Goal: Task Accomplishment & Management: Manage account settings

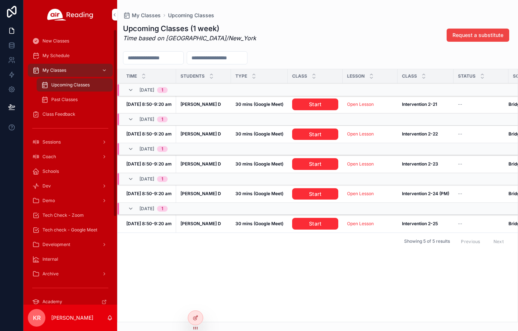
click at [73, 115] on span "Class Feedback" at bounding box center [58, 114] width 33 height 6
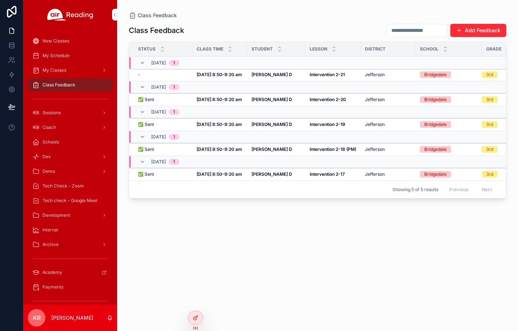
click at [253, 76] on strong "[PERSON_NAME] D" at bounding box center [271, 74] width 41 height 5
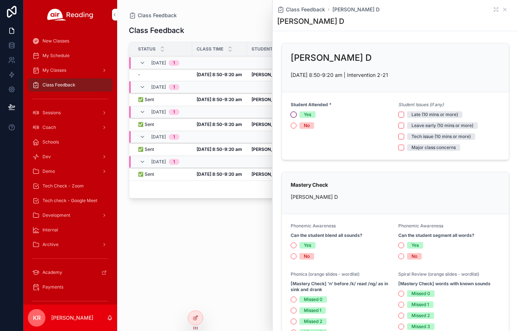
click at [295, 114] on button "Yes" at bounding box center [294, 115] width 6 height 6
click at [398, 149] on button "Major class concerns" at bounding box center [401, 148] width 6 height 6
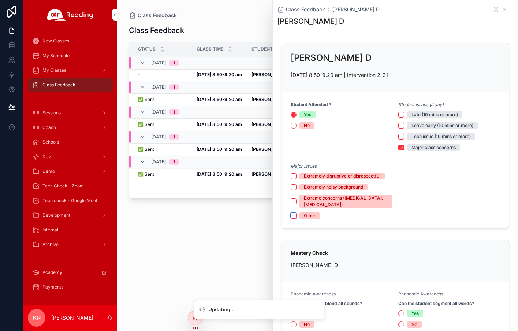
click at [294, 216] on button "Other" at bounding box center [294, 216] width 6 height 6
click at [413, 188] on textarea "scrollable content" at bounding box center [449, 190] width 102 height 22
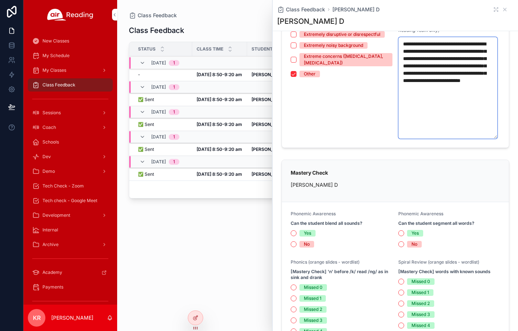
scroll to position [183, 0]
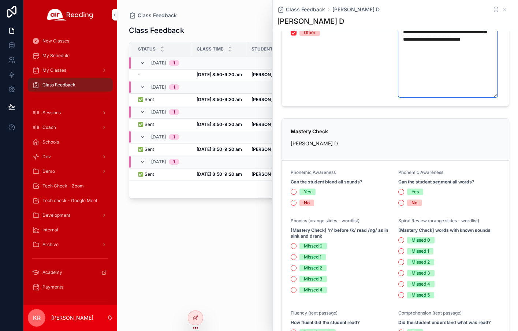
type textarea "**********"
click at [292, 203] on button "No" at bounding box center [294, 203] width 6 height 6
click at [400, 203] on button "No" at bounding box center [401, 203] width 6 height 6
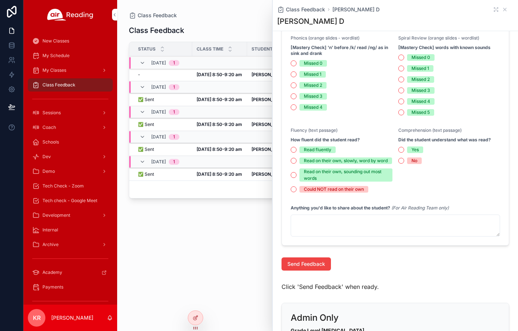
scroll to position [366, 0]
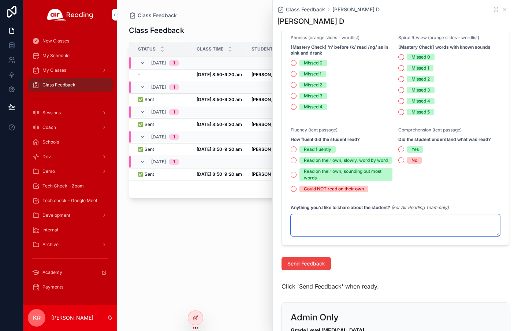
click at [351, 235] on textarea "scrollable content" at bounding box center [395, 225] width 209 height 22
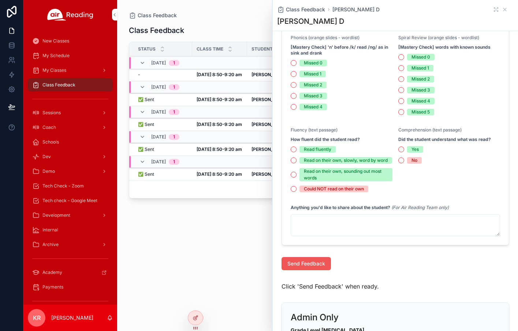
click at [308, 267] on span "Send Feedback" at bounding box center [306, 263] width 38 height 7
click at [378, 13] on icon "Close toast" at bounding box center [377, 13] width 4 height 4
click at [502, 11] on icon "scrollable content" at bounding box center [505, 10] width 6 height 6
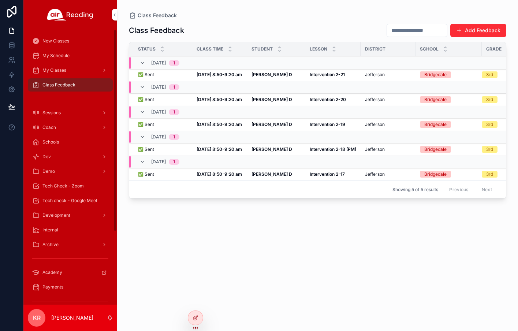
click at [61, 56] on span "My Schedule" at bounding box center [55, 56] width 27 height 6
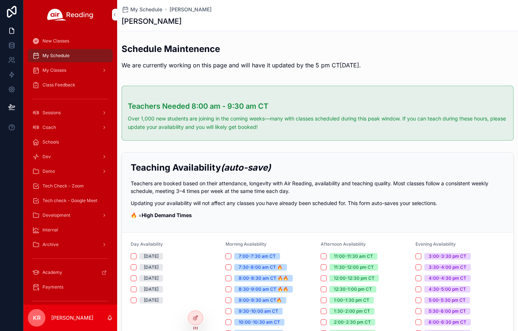
click at [66, 189] on div "Tech Check - Zoom" at bounding box center [70, 186] width 76 height 12
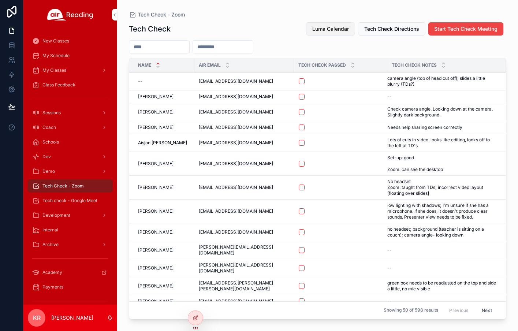
click at [334, 29] on span "Luma Calendar" at bounding box center [330, 28] width 37 height 7
click at [161, 51] on input "scrollable content" at bounding box center [159, 47] width 60 height 10
click at [177, 46] on input "scrollable content" at bounding box center [159, 47] width 60 height 10
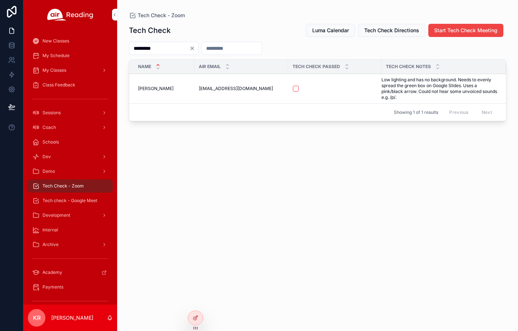
type input "*********"
click at [296, 88] on button "scrollable content" at bounding box center [296, 89] width 6 height 6
click at [79, 198] on span "Tech check - Google Meet" at bounding box center [69, 201] width 55 height 6
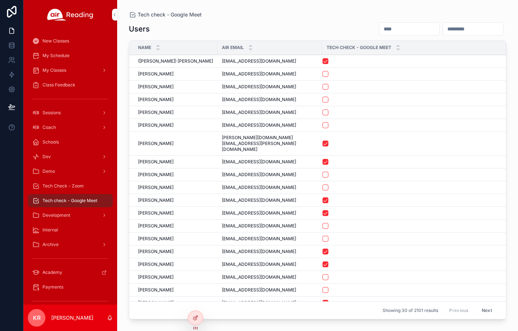
click at [379, 28] on input "scrollable content" at bounding box center [409, 29] width 60 height 10
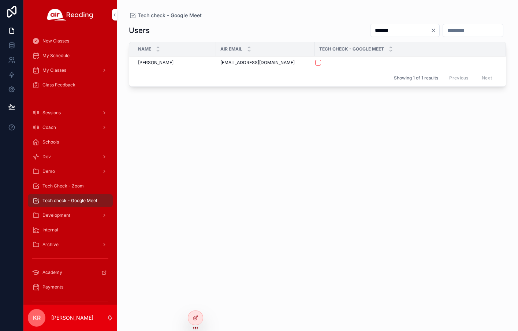
type input "*******"
click at [319, 63] on button "scrollable content" at bounding box center [318, 63] width 6 height 6
click at [64, 56] on span "My Schedule" at bounding box center [55, 56] width 27 height 6
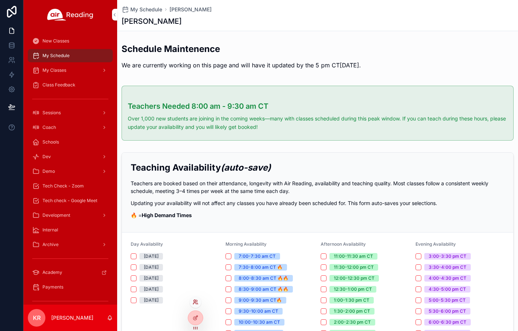
click at [197, 302] on icon at bounding box center [195, 302] width 6 height 6
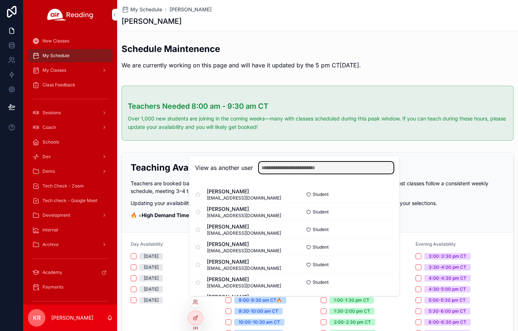
click at [278, 169] on input "text" at bounding box center [326, 168] width 135 height 12
type input "*******"
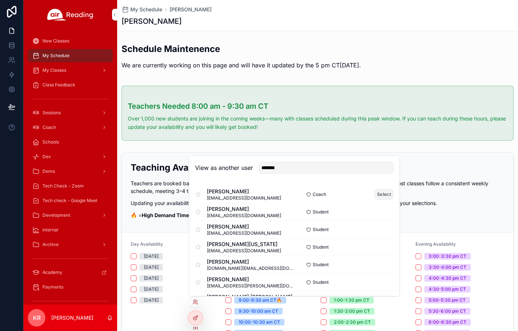
click at [376, 196] on button "Select" at bounding box center [383, 194] width 19 height 11
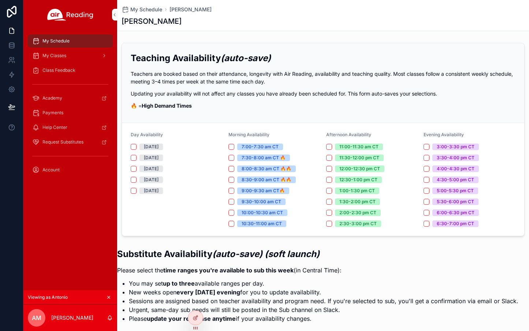
click at [108, 297] on icon "scrollable content" at bounding box center [109, 297] width 3 height 3
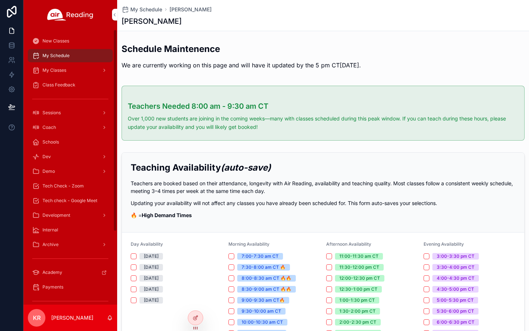
click at [59, 182] on div "Tech Check - Zoom" at bounding box center [70, 186] width 76 height 12
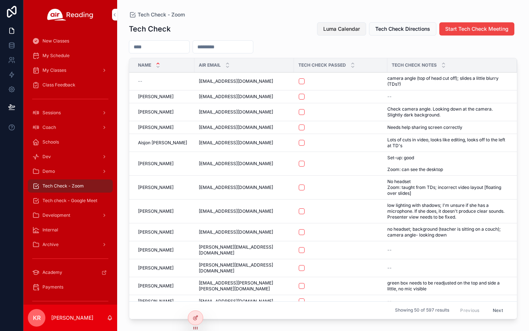
click at [348, 28] on span "Luma Calendar" at bounding box center [341, 28] width 37 height 7
click at [355, 30] on span "Luma Calendar" at bounding box center [341, 28] width 37 height 7
click at [339, 27] on span "Luma Calendar" at bounding box center [341, 28] width 37 height 7
click at [344, 29] on span "Luma Calendar" at bounding box center [341, 28] width 37 height 7
click at [346, 31] on span "Luma Calendar" at bounding box center [341, 28] width 37 height 7
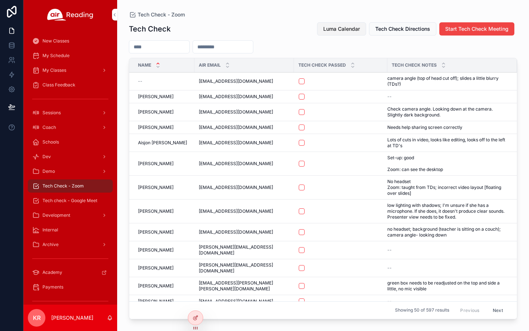
click at [331, 33] on button "Luma Calendar" at bounding box center [341, 28] width 49 height 13
click at [331, 30] on span "Luma Calendar" at bounding box center [341, 28] width 37 height 7
click at [55, 127] on span "Coach" at bounding box center [49, 127] width 14 height 6
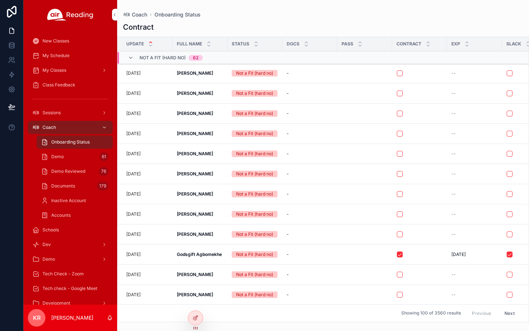
click at [70, 274] on span "Tech Check - Zoom" at bounding box center [62, 274] width 41 height 6
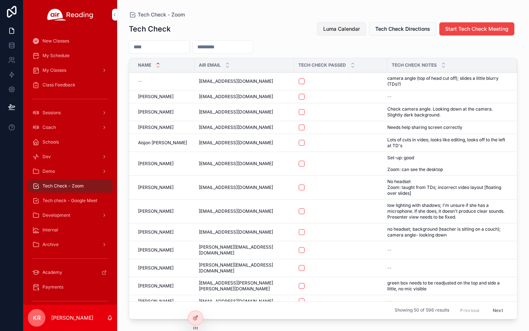
click at [348, 27] on span "Luma Calendar" at bounding box center [341, 28] width 37 height 7
click at [73, 202] on span "Tech check - Google Meet" at bounding box center [69, 201] width 55 height 6
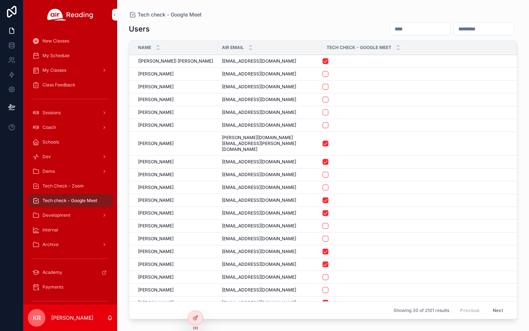
click at [390, 30] on input "scrollable content" at bounding box center [420, 29] width 60 height 10
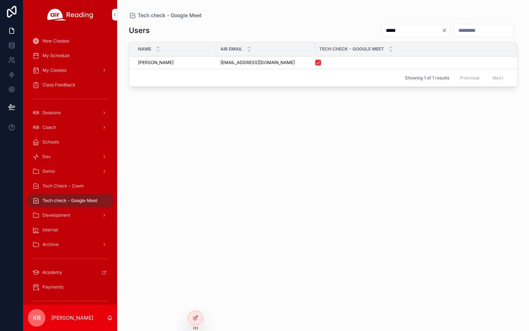
type input "*****"
drag, startPoint x: 270, startPoint y: 63, endPoint x: 220, endPoint y: 66, distance: 50.2
click at [220, 66] on td "dapamaser@gmail.com dapamaser@gmail.com" at bounding box center [265, 62] width 99 height 13
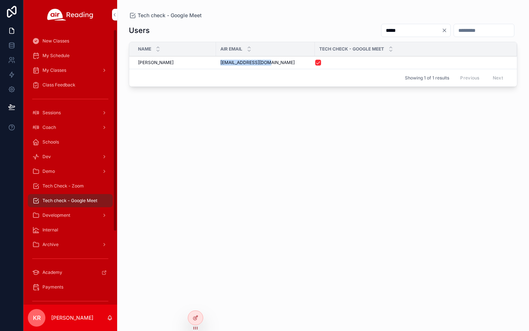
copy span "dapamaser@gmail.com"
click at [77, 185] on span "Tech Check - Zoom" at bounding box center [62, 186] width 41 height 6
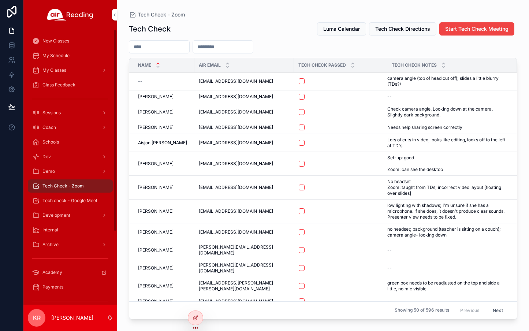
click at [228, 48] on input "scrollable content" at bounding box center [223, 47] width 60 height 10
paste input "**********"
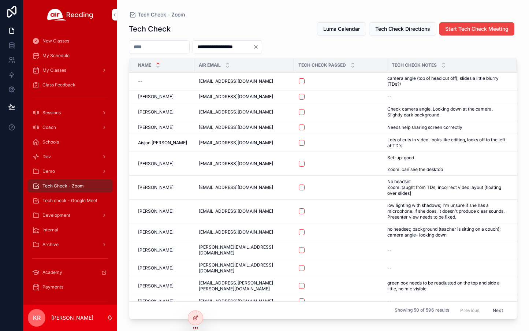
type input "**********"
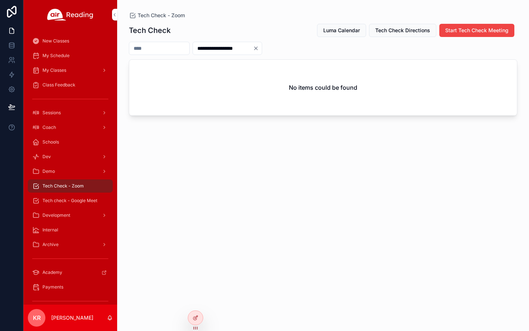
click at [259, 48] on icon "Clear" at bounding box center [256, 48] width 6 height 6
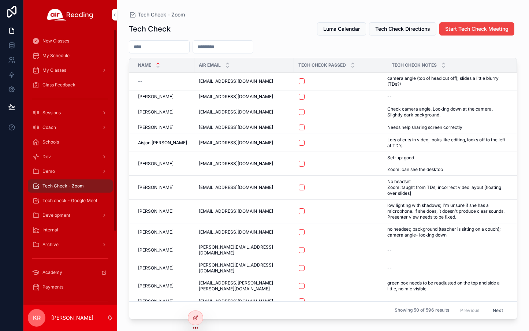
click at [65, 61] on div "My Schedule" at bounding box center [70, 56] width 76 height 12
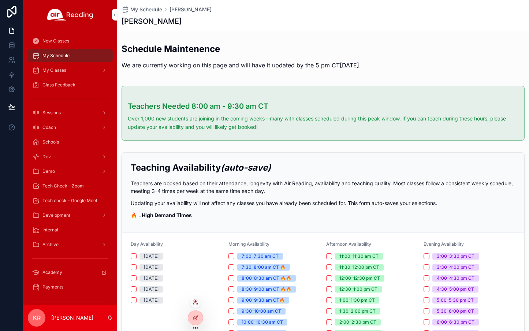
click at [195, 304] on icon at bounding box center [195, 302] width 6 height 6
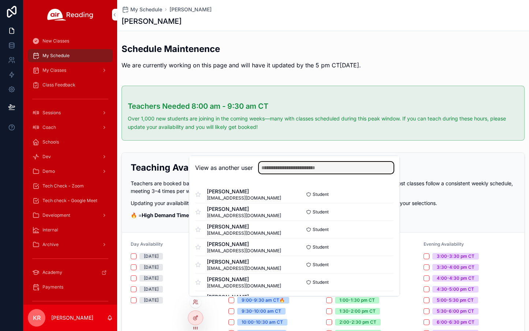
click at [300, 167] on input "text" at bounding box center [326, 168] width 135 height 12
type input "*****"
click at [374, 194] on button "Select" at bounding box center [383, 194] width 19 height 11
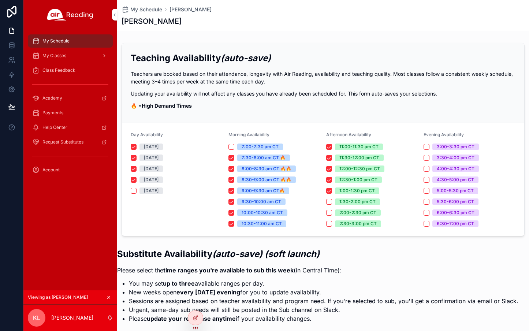
click at [64, 58] on span "My Classes" at bounding box center [54, 56] width 24 height 6
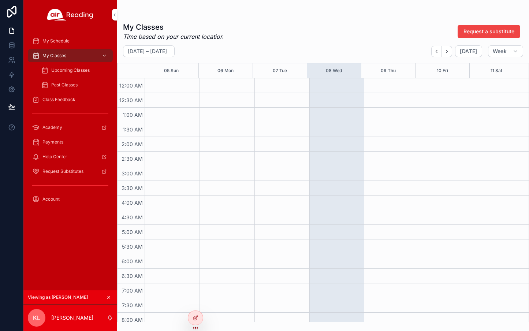
click at [63, 73] on div "Upcoming Classes" at bounding box center [74, 70] width 67 height 12
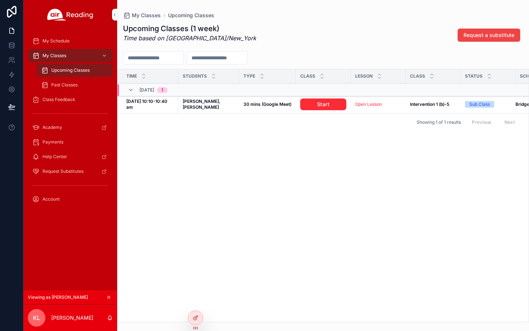
click at [110, 296] on icon "scrollable content" at bounding box center [108, 297] width 5 height 5
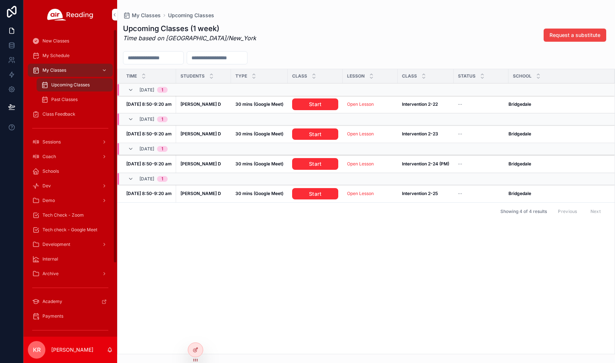
click at [66, 216] on span "Tech Check - Zoom" at bounding box center [62, 215] width 41 height 6
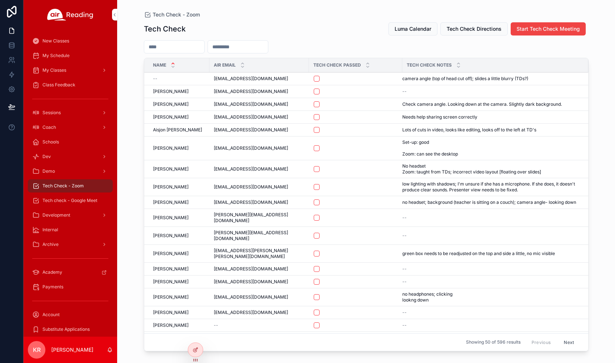
click at [256, 48] on input "scrollable content" at bounding box center [238, 47] width 60 height 10
click at [71, 58] on div "My Schedule" at bounding box center [70, 56] width 76 height 12
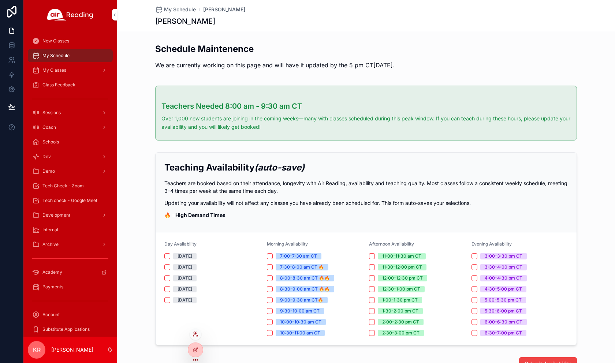
click at [197, 330] on icon at bounding box center [195, 334] width 6 height 6
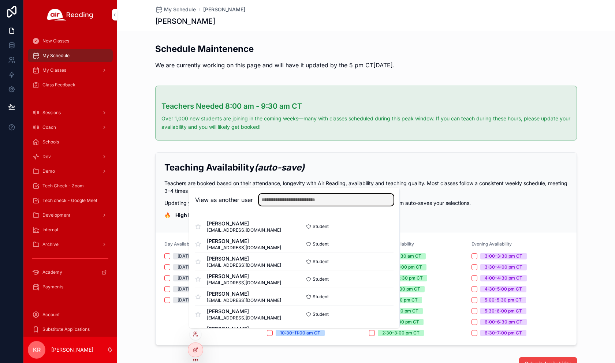
click at [273, 200] on input "text" at bounding box center [326, 200] width 135 height 12
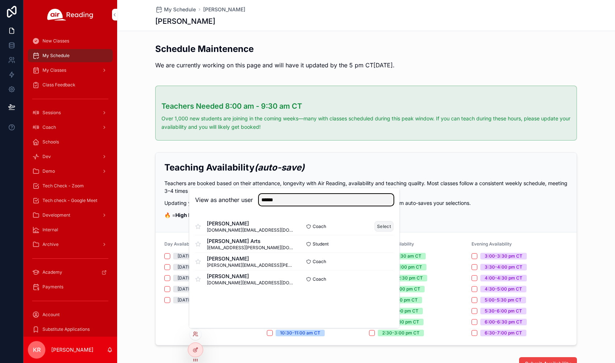
type input "******"
click at [379, 228] on button "Select" at bounding box center [383, 226] width 19 height 11
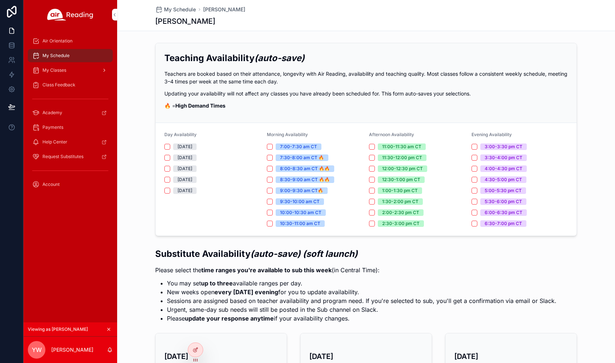
click at [70, 70] on div "My Classes" at bounding box center [70, 70] width 76 height 12
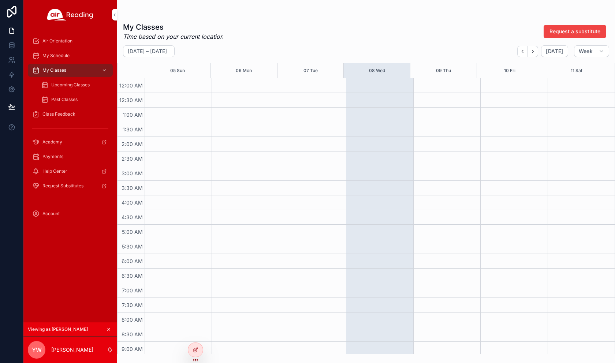
click at [74, 85] on span "Upcoming Classes" at bounding box center [70, 85] width 38 height 6
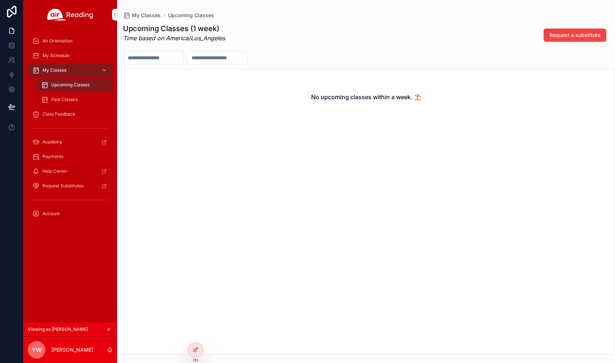
click at [108, 326] on button "scrollable content" at bounding box center [109, 329] width 8 height 8
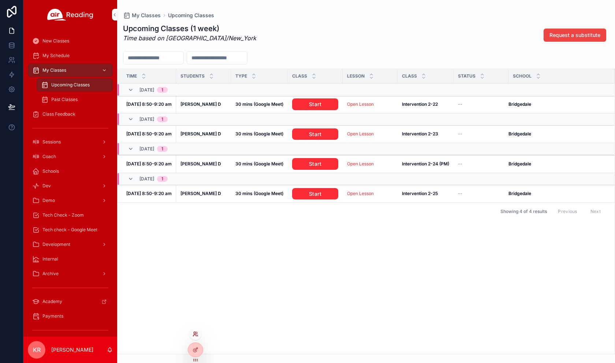
click at [194, 333] on icon at bounding box center [195, 334] width 6 height 6
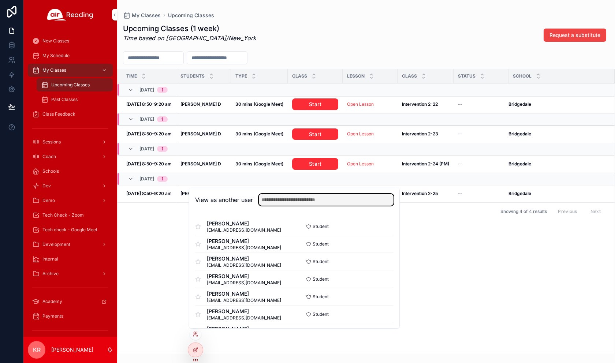
click at [271, 201] on input "text" at bounding box center [326, 200] width 135 height 12
type input "****"
click at [374, 262] on button "Select" at bounding box center [383, 261] width 19 height 11
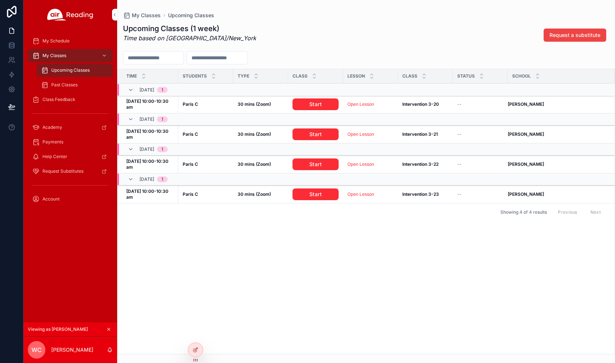
click at [261, 263] on div "Time Students Type Class Lesson Class Status School [DATE] 1 [DATE] 10:00-10:30…" at bounding box center [365, 211] width 497 height 285
click at [108, 330] on icon "scrollable content" at bounding box center [109, 329] width 3 height 3
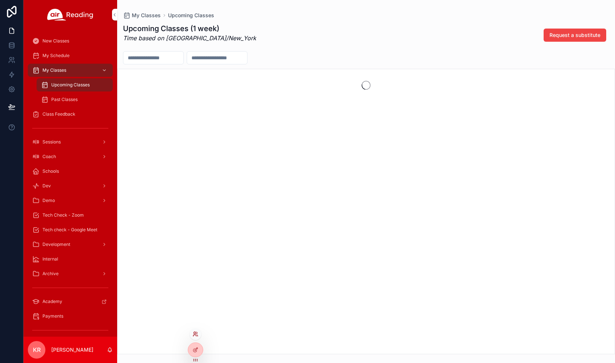
click at [197, 336] on icon at bounding box center [195, 334] width 6 height 6
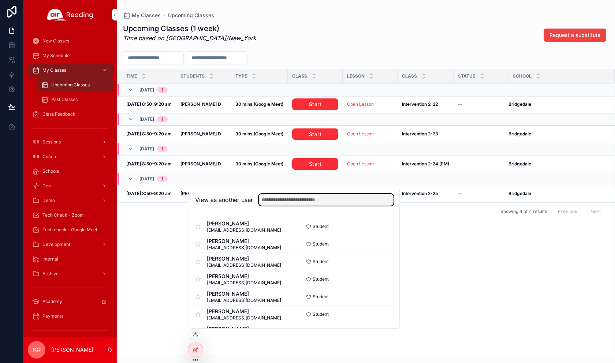
click at [299, 201] on input "text" at bounding box center [326, 200] width 135 height 12
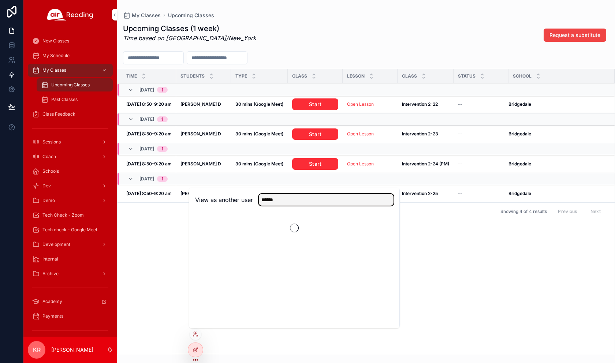
type input "******"
click at [426, 281] on div "Time Students Type Class Lesson Class Status School 10/09, Thu 1 Oct 9, 8:50-9:…" at bounding box center [365, 211] width 497 height 285
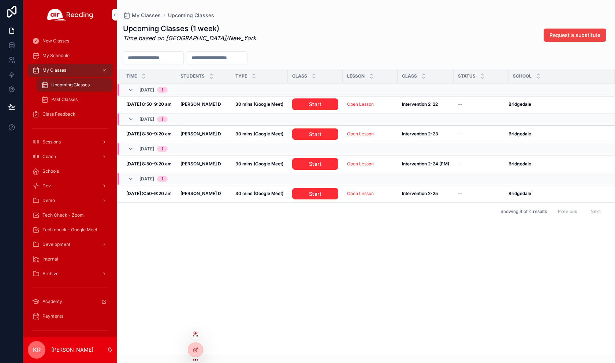
click at [195, 334] on icon at bounding box center [195, 333] width 2 height 2
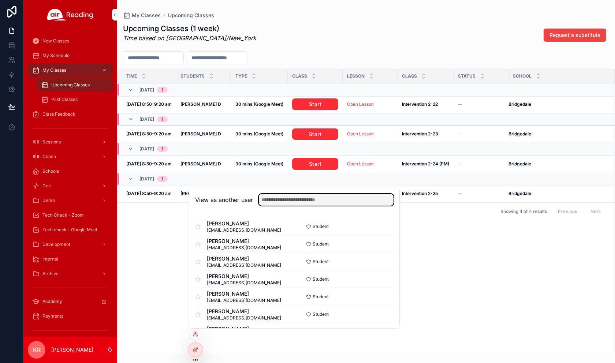
click at [312, 202] on input "text" at bounding box center [326, 200] width 135 height 12
type input "******"
click at [381, 224] on button "Select" at bounding box center [383, 226] width 19 height 11
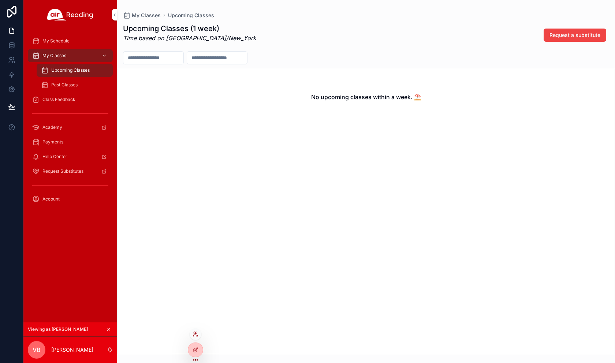
click at [196, 334] on icon at bounding box center [195, 334] width 6 height 6
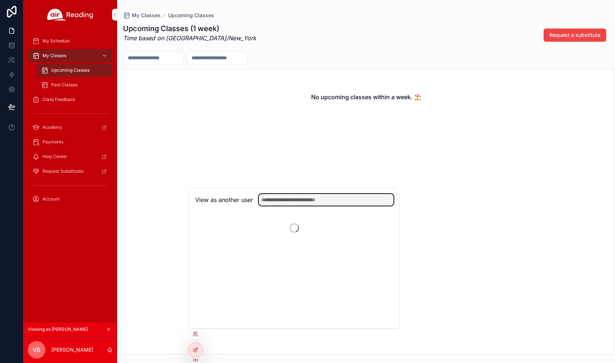
click at [338, 199] on input "text" at bounding box center [326, 200] width 135 height 12
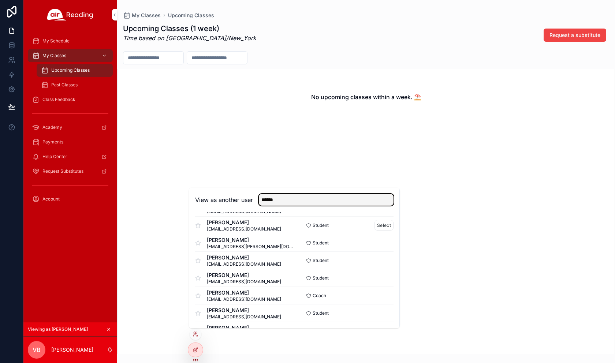
scroll to position [73, 0]
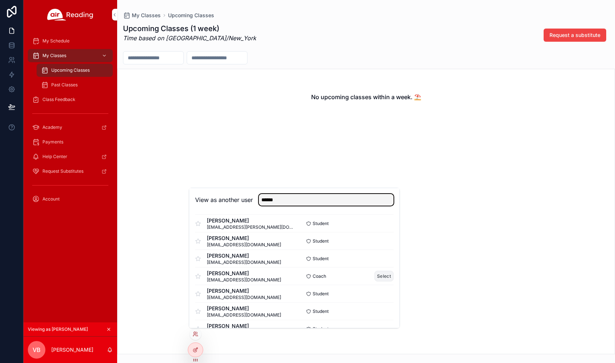
type input "******"
click at [379, 276] on button "Select" at bounding box center [383, 276] width 19 height 11
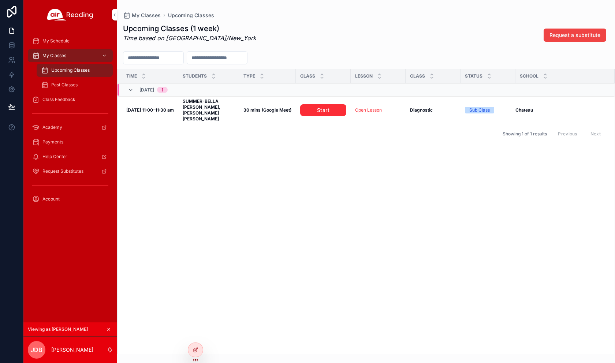
click at [109, 329] on icon "scrollable content" at bounding box center [108, 329] width 5 height 5
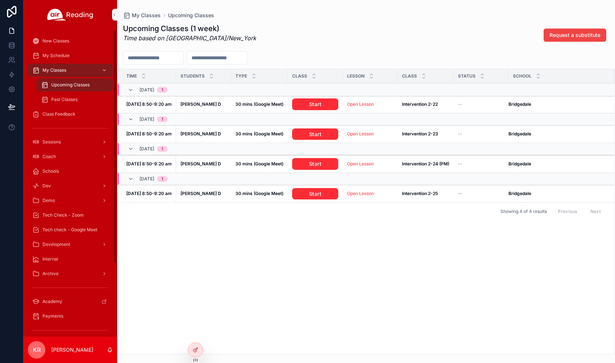
click at [66, 216] on span "Tech Check - Zoom" at bounding box center [62, 215] width 41 height 6
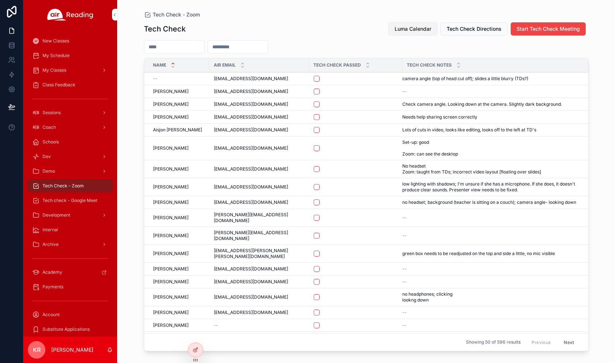
click at [396, 29] on span "Luma Calendar" at bounding box center [412, 28] width 37 height 7
click at [413, 26] on span "Luma Calendar" at bounding box center [412, 28] width 37 height 7
click at [416, 29] on span "Luma Calendar" at bounding box center [412, 28] width 37 height 7
click at [71, 59] on div "My Schedule" at bounding box center [70, 56] width 76 height 12
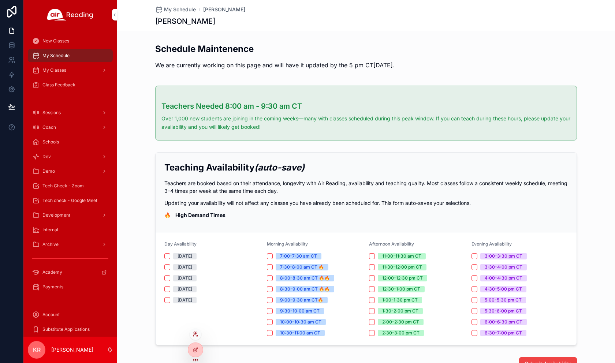
click at [194, 335] on icon at bounding box center [195, 334] width 6 height 6
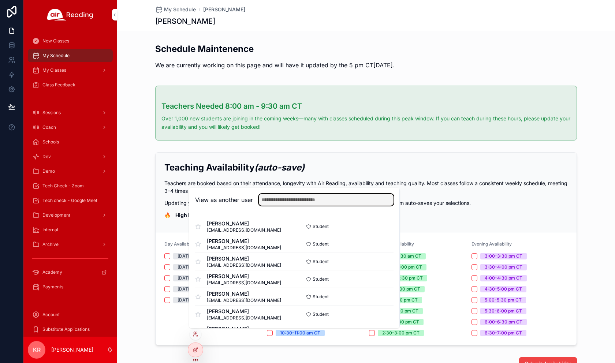
click at [330, 202] on input "text" at bounding box center [326, 200] width 135 height 12
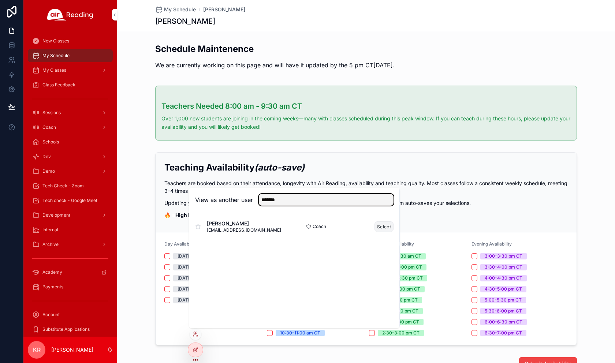
type input "*******"
click at [377, 226] on button "Select" at bounding box center [383, 226] width 19 height 11
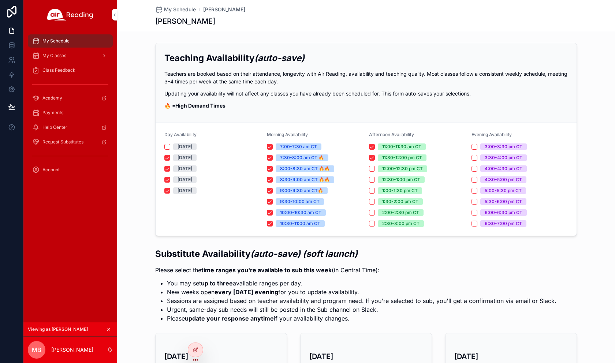
click at [70, 58] on div "My Classes" at bounding box center [70, 56] width 76 height 12
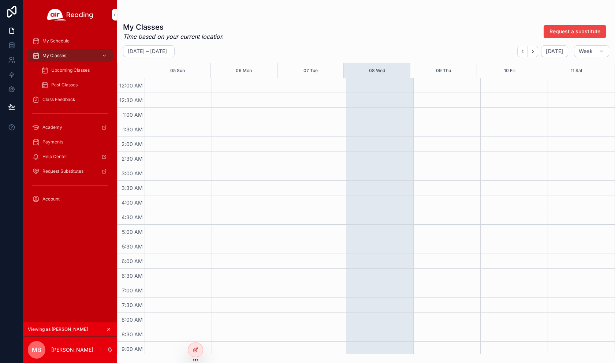
click at [72, 72] on span "Upcoming Classes" at bounding box center [70, 70] width 38 height 6
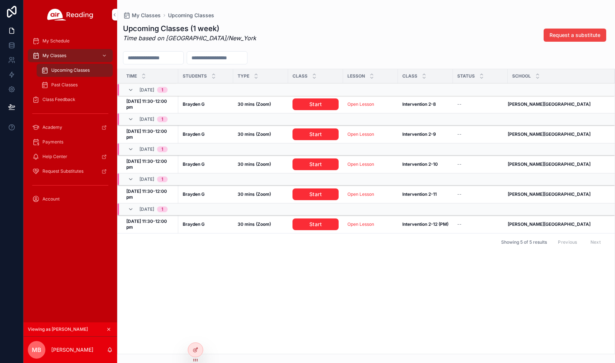
click at [108, 329] on icon "scrollable content" at bounding box center [109, 329] width 3 height 3
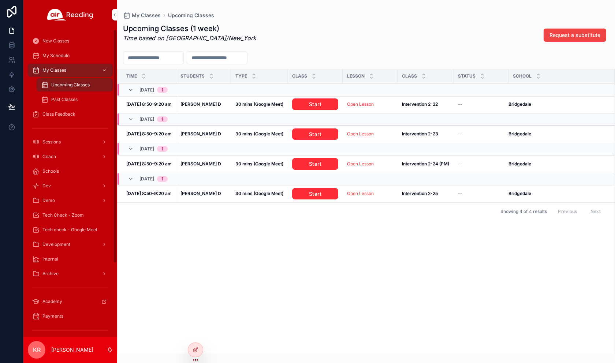
click at [78, 215] on span "Tech Check - Zoom" at bounding box center [62, 215] width 41 height 6
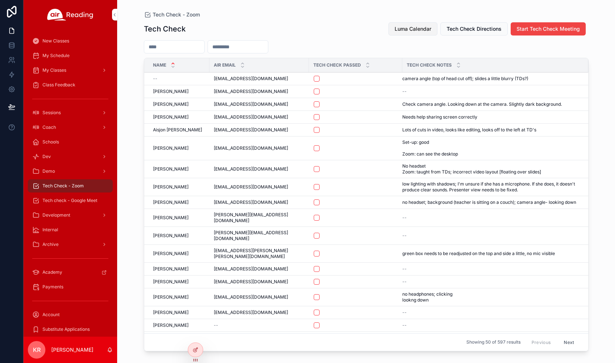
click at [400, 28] on span "Luma Calendar" at bounding box center [412, 28] width 37 height 7
click at [400, 31] on span "Luma Calendar" at bounding box center [412, 28] width 37 height 7
click at [191, 46] on input "scrollable content" at bounding box center [174, 47] width 60 height 10
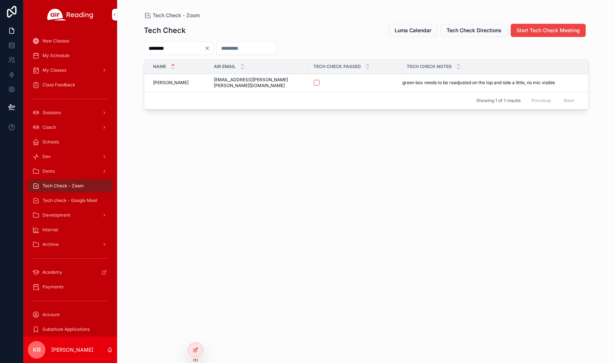
type input "********"
click at [314, 80] on button "scrollable content" at bounding box center [317, 83] width 6 height 6
click at [85, 201] on span "Tech check - Google Meet" at bounding box center [69, 201] width 55 height 6
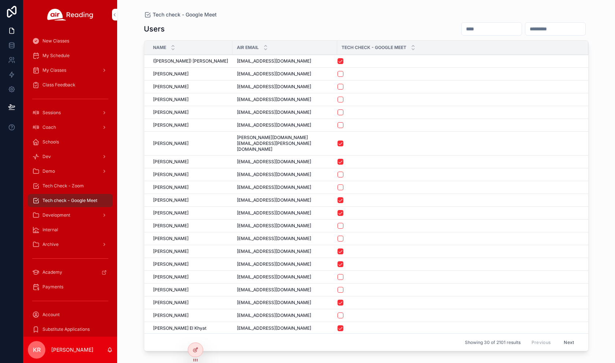
click at [461, 30] on input "scrollable content" at bounding box center [491, 29] width 60 height 10
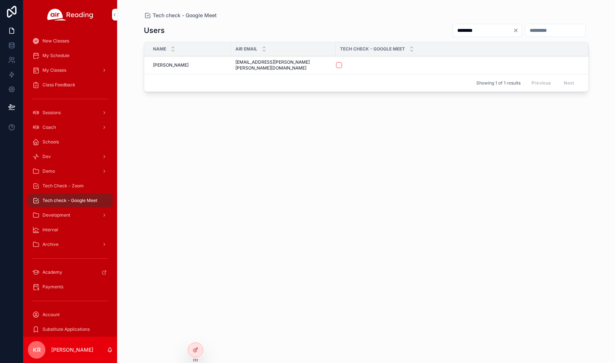
type input "********"
click at [336, 62] on button "scrollable content" at bounding box center [339, 65] width 6 height 6
drag, startPoint x: 74, startPoint y: 185, endPoint x: 71, endPoint y: 199, distance: 14.1
click at [74, 185] on span "Tech Check - Zoom" at bounding box center [62, 186] width 41 height 6
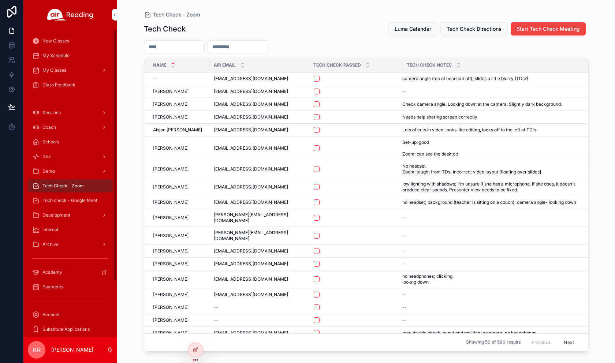
click at [53, 55] on span "My Schedule" at bounding box center [55, 56] width 27 height 6
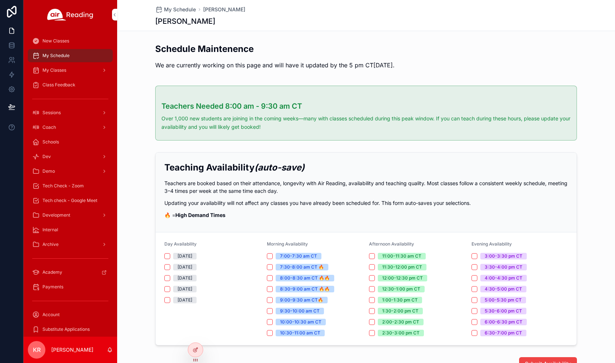
drag, startPoint x: 194, startPoint y: 336, endPoint x: 205, endPoint y: 330, distance: 11.6
click at [0, 0] on icon at bounding box center [0, 0] width 0 height 0
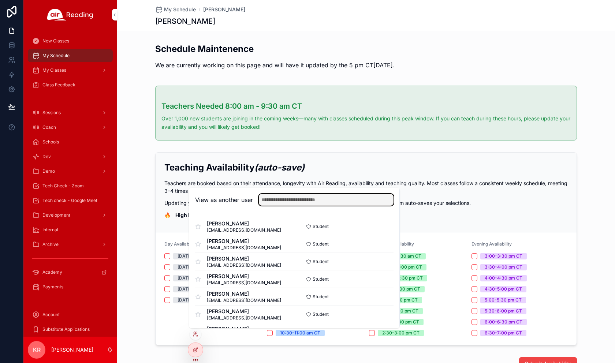
click at [288, 201] on input "text" at bounding box center [326, 200] width 135 height 12
type input "******"
click at [375, 246] on button "Select" at bounding box center [383, 244] width 19 height 11
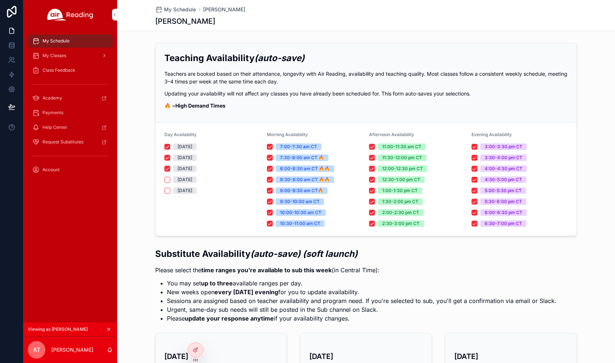
click at [66, 57] on span "My Classes" at bounding box center [54, 56] width 24 height 6
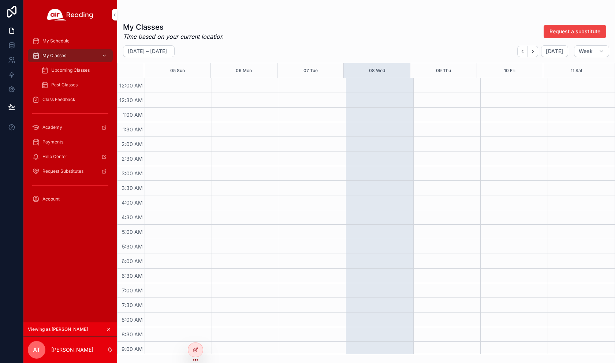
click at [64, 45] on div "My Schedule" at bounding box center [70, 41] width 76 height 12
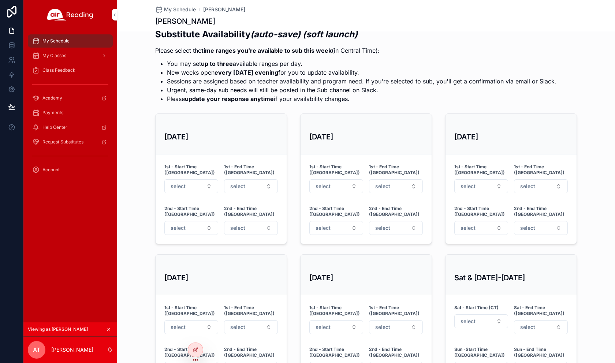
scroll to position [256, 0]
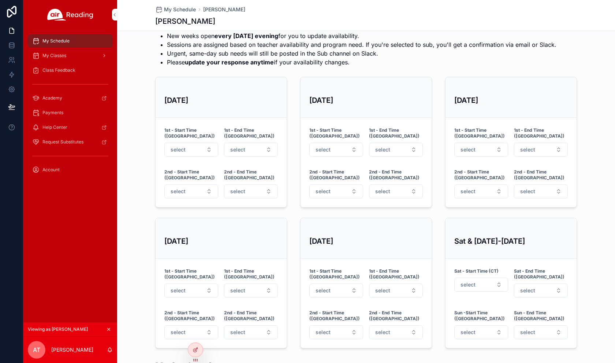
click at [109, 328] on icon "scrollable content" at bounding box center [108, 329] width 5 height 5
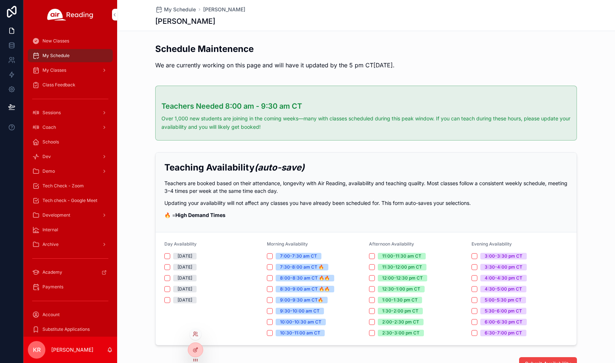
click at [193, 330] on div at bounding box center [196, 334] width 12 height 12
click at [197, 337] on icon at bounding box center [195, 334] width 6 height 6
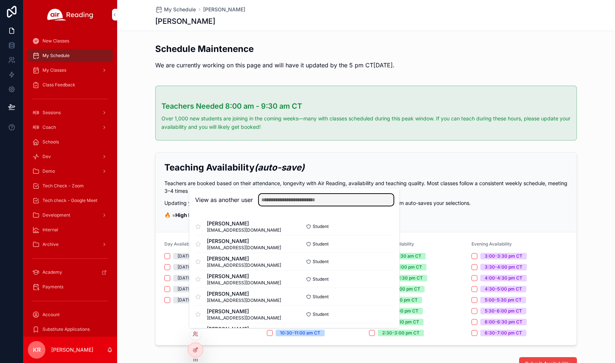
click at [329, 200] on input "text" at bounding box center [326, 200] width 135 height 12
type input "********"
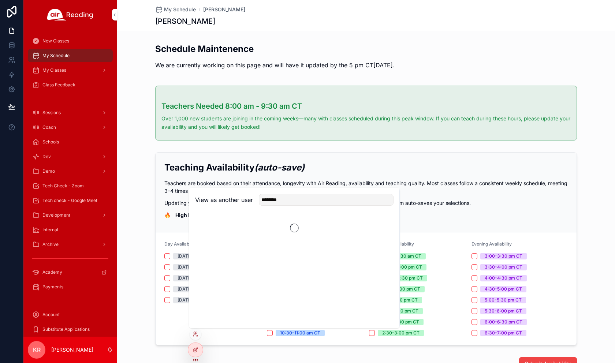
click at [140, 217] on div "Teaching Availability (auto-save) Teachers are booked based on their attendance…" at bounding box center [366, 248] width 498 height 199
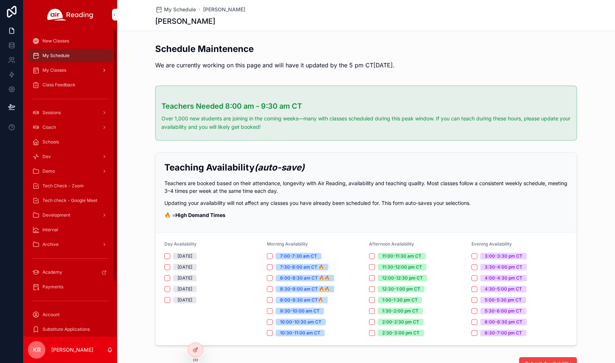
click at [72, 73] on div "My Classes" at bounding box center [70, 70] width 76 height 12
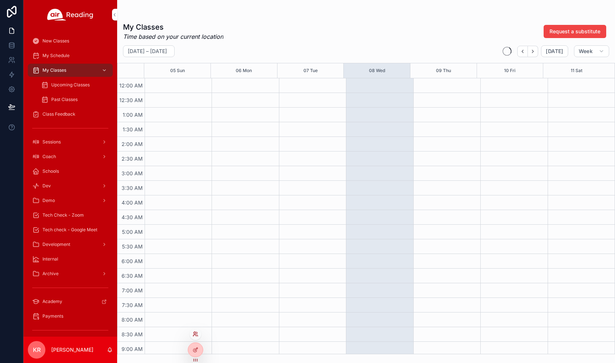
click at [196, 335] on icon at bounding box center [195, 334] width 6 height 6
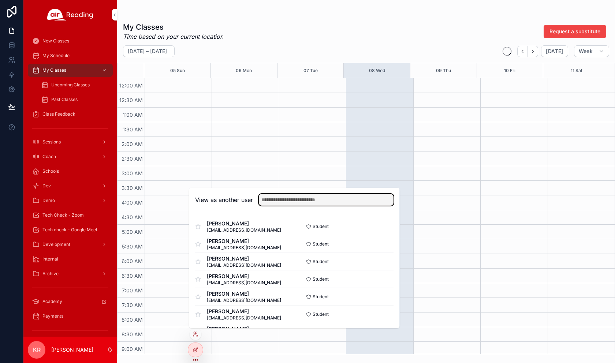
click at [286, 199] on input "text" at bounding box center [326, 200] width 135 height 12
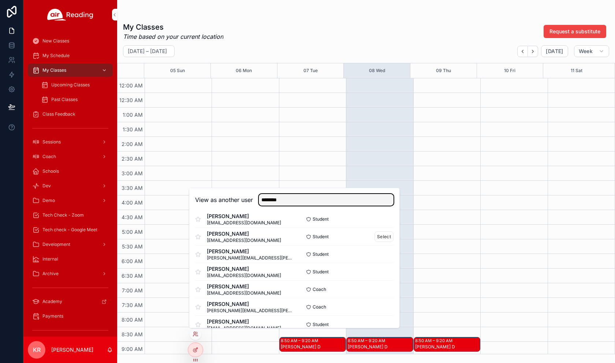
scroll to position [73, 0]
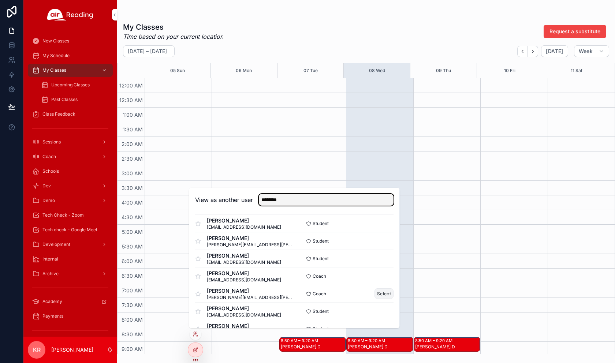
type input "********"
click at [377, 293] on button "Select" at bounding box center [383, 293] width 19 height 11
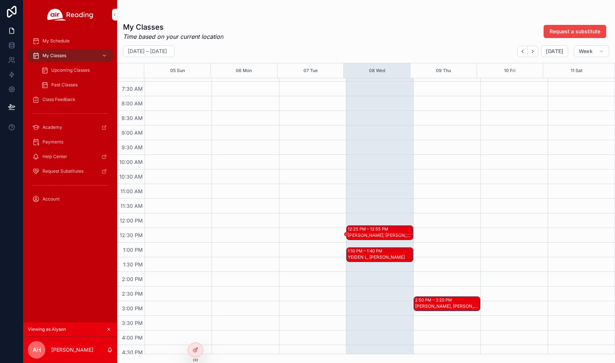
scroll to position [220, 0]
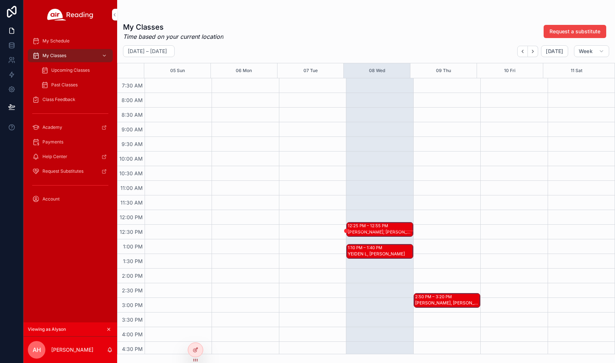
click at [370, 227] on div "12:25 PM – 12:55 PM" at bounding box center [369, 226] width 42 height 6
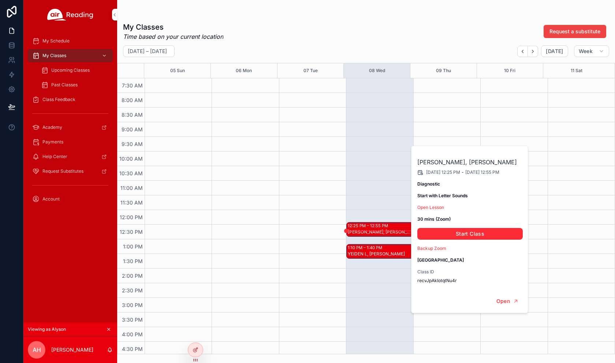
click at [372, 209] on div "12:25 PM – 12:55 PM [PERSON_NAME], [PERSON_NAME] S 1:10 PM – 1:40 PM [PERSON_NA…" at bounding box center [379, 210] width 67 height 703
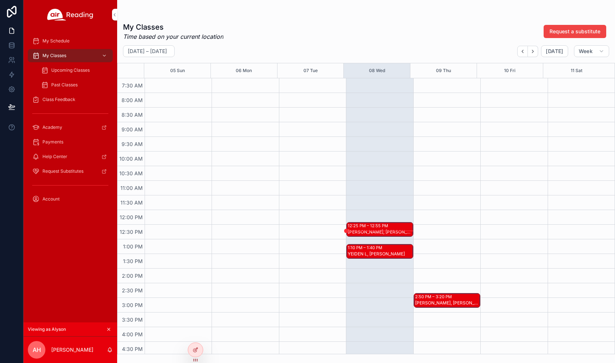
click at [379, 256] on div "YEIDEN L, [PERSON_NAME]" at bounding box center [380, 254] width 64 height 6
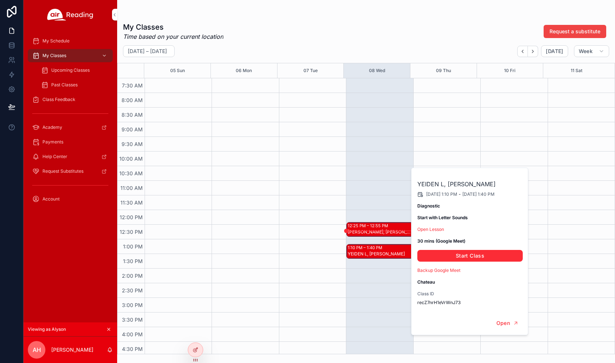
click at [382, 190] on div "12:25 PM – 12:55 PM [PERSON_NAME], [PERSON_NAME] S 1:10 PM – 1:40 PM [PERSON_NA…" at bounding box center [379, 210] width 67 height 703
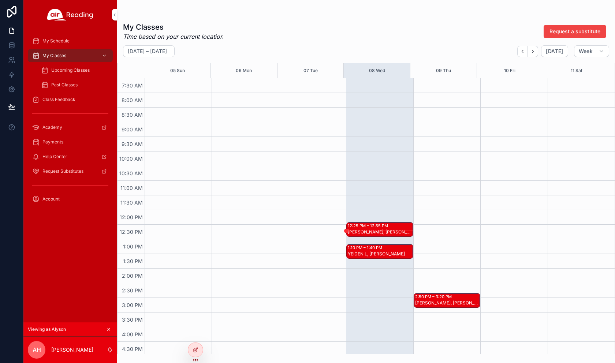
click at [109, 328] on icon "scrollable content" at bounding box center [108, 329] width 5 height 5
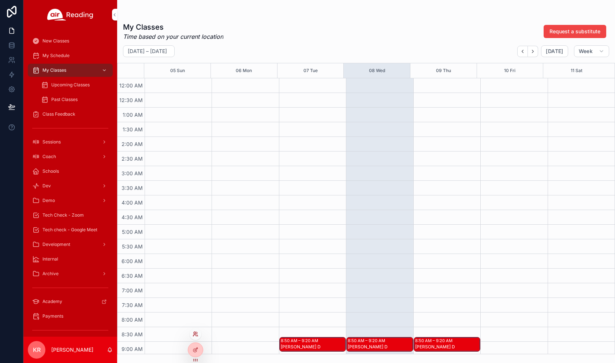
click at [195, 334] on icon at bounding box center [195, 334] width 6 height 6
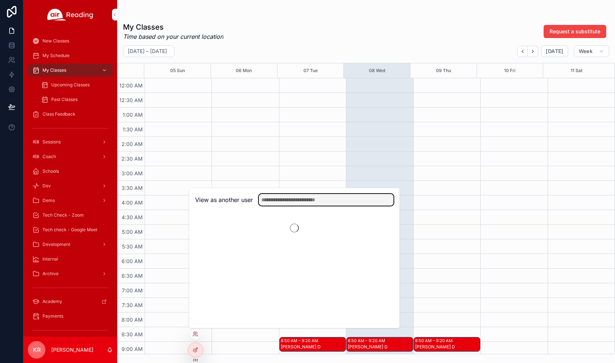
click at [281, 200] on input "text" at bounding box center [326, 200] width 135 height 12
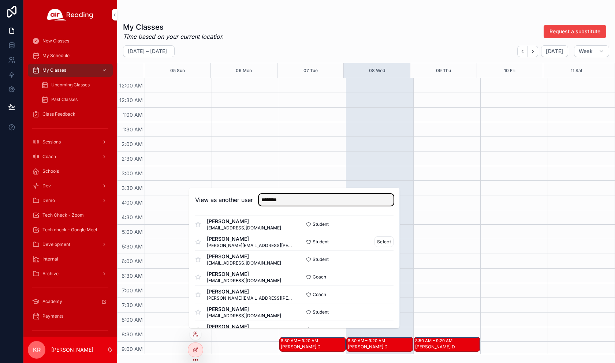
scroll to position [110, 0]
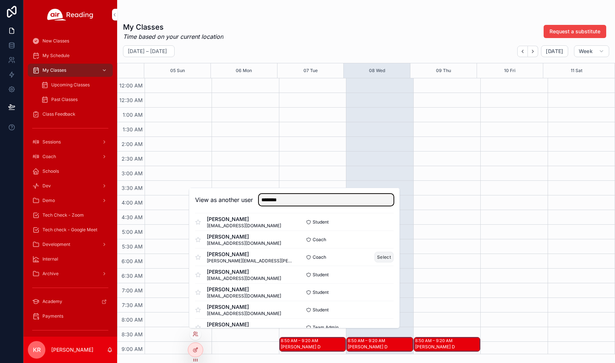
type input "********"
click at [379, 258] on button "Select" at bounding box center [383, 257] width 19 height 11
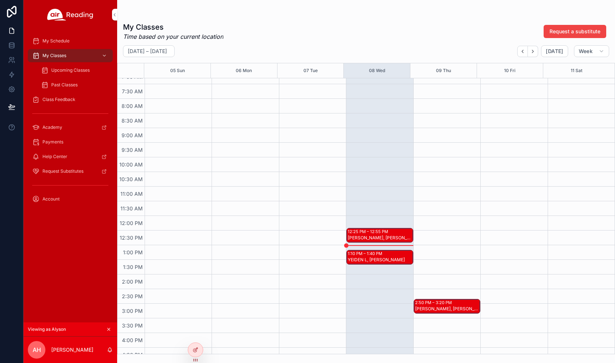
scroll to position [220, 0]
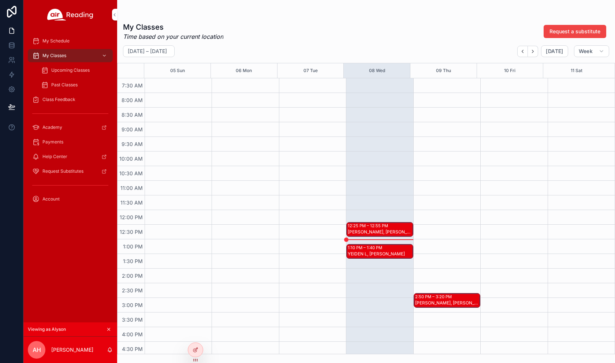
click at [375, 226] on div "12:25 PM – 12:55 PM" at bounding box center [369, 226] width 42 height 6
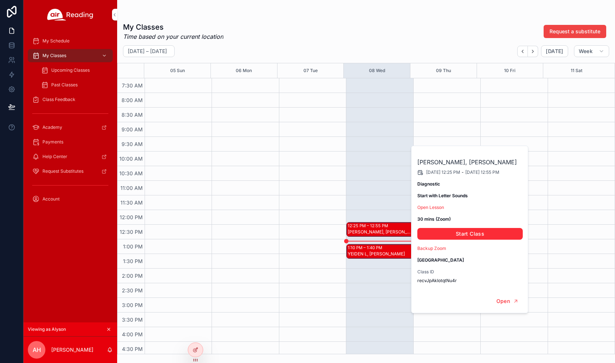
click at [108, 328] on icon "scrollable content" at bounding box center [108, 329] width 5 height 5
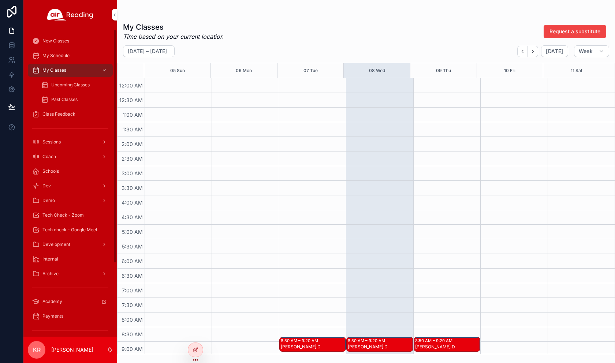
click at [72, 213] on span "Tech Check - Zoom" at bounding box center [62, 215] width 41 height 6
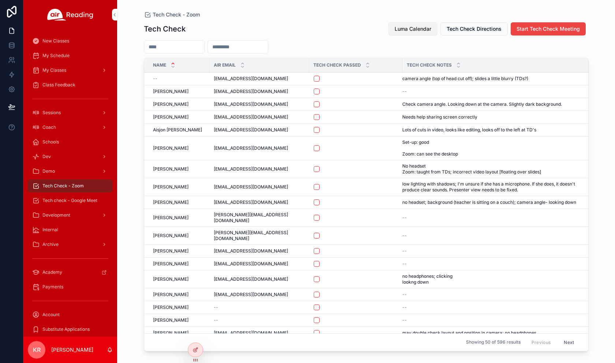
click at [405, 29] on span "Luma Calendar" at bounding box center [412, 28] width 37 height 7
click at [63, 128] on div "Coach" at bounding box center [70, 127] width 76 height 12
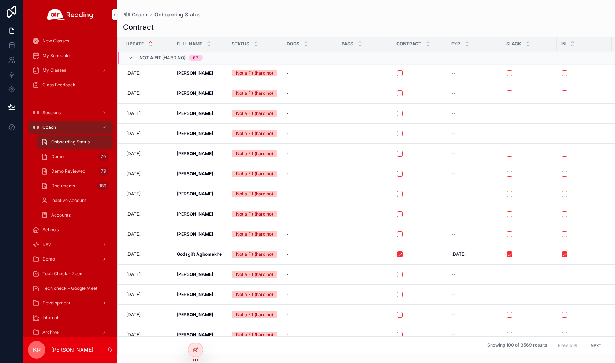
click at [66, 157] on div "Demo 70" at bounding box center [74, 157] width 67 height 12
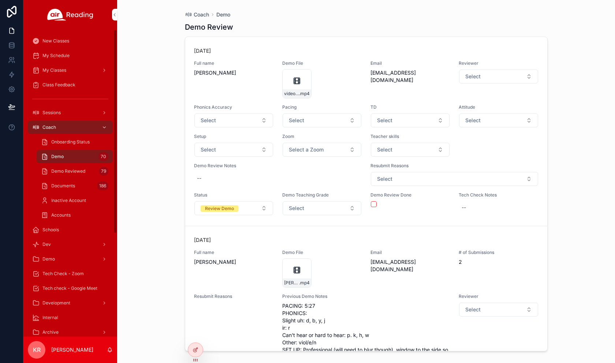
click at [74, 273] on span "Tech Check - Zoom" at bounding box center [62, 274] width 41 height 6
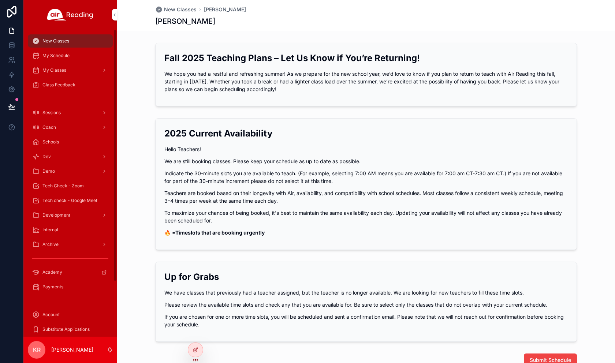
click at [76, 197] on div "Tech check - Google Meet" at bounding box center [70, 201] width 76 height 12
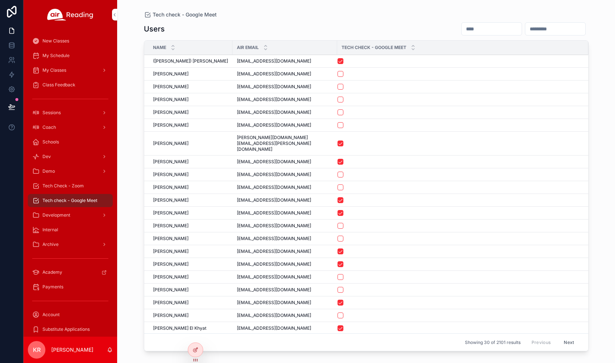
click at [461, 31] on input "scrollable content" at bounding box center [491, 29] width 60 height 10
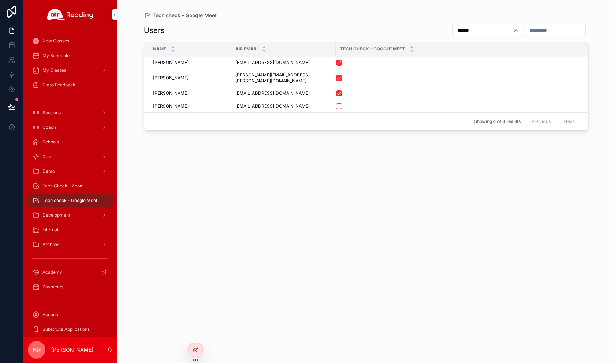
type input "******"
drag, startPoint x: 289, startPoint y: 89, endPoint x: 233, endPoint y: 94, distance: 56.2
click at [233, 94] on td "[EMAIL_ADDRESS][DOMAIN_NAME] [EMAIL_ADDRESS][DOMAIN_NAME]" at bounding box center [283, 93] width 105 height 13
copy span "[EMAIL_ADDRESS][DOMAIN_NAME]"
click at [78, 189] on div "Tech Check - Zoom" at bounding box center [70, 186] width 76 height 12
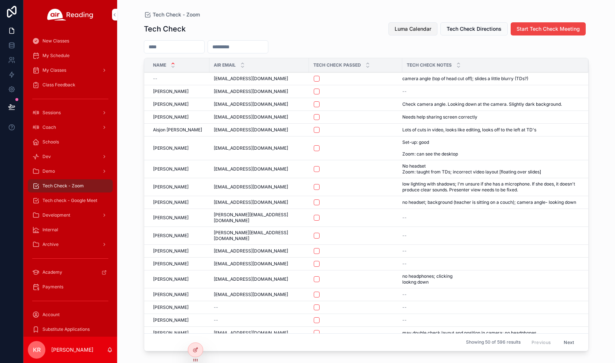
click at [416, 33] on button "Luma Calendar" at bounding box center [412, 28] width 49 height 13
click at [76, 201] on span "Tech check - Google Meet" at bounding box center [69, 201] width 55 height 6
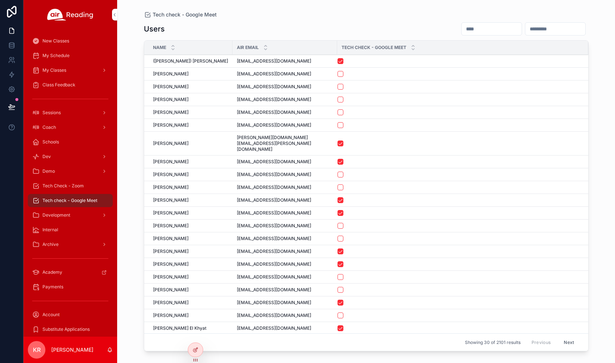
click at [463, 28] on input "scrollable content" at bounding box center [491, 29] width 60 height 10
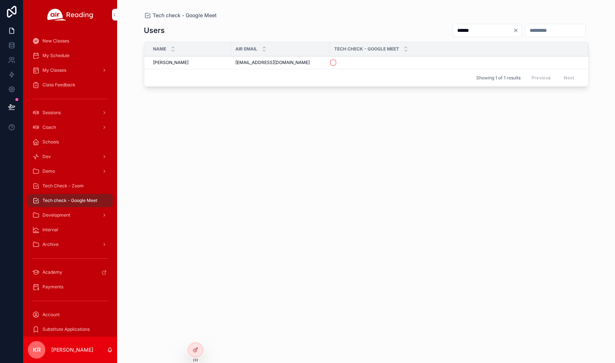
type input "******"
click at [63, 184] on span "Tech Check - Zoom" at bounding box center [62, 186] width 41 height 6
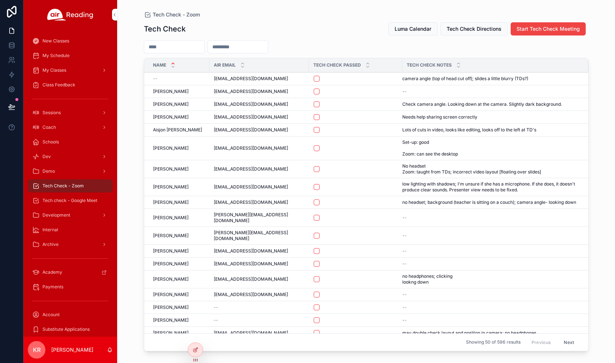
drag, startPoint x: 199, startPoint y: 46, endPoint x: 204, endPoint y: 45, distance: 5.7
click at [199, 46] on input "scrollable content" at bounding box center [174, 47] width 60 height 10
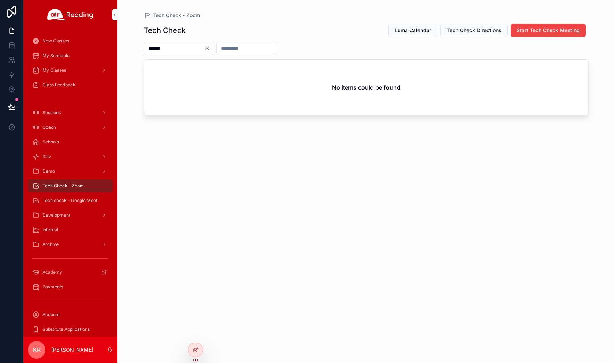
type input "******"
click at [209, 48] on icon "Clear" at bounding box center [207, 48] width 3 height 3
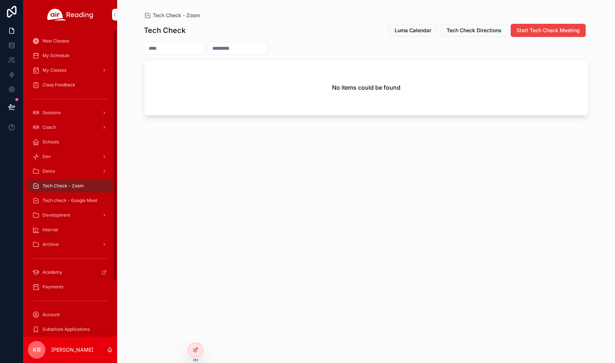
click at [65, 201] on span "Tech check - Google Meet" at bounding box center [69, 201] width 55 height 6
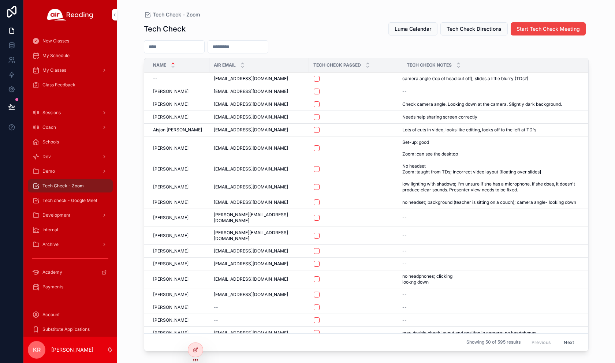
click at [195, 45] on input "scrollable content" at bounding box center [174, 47] width 60 height 10
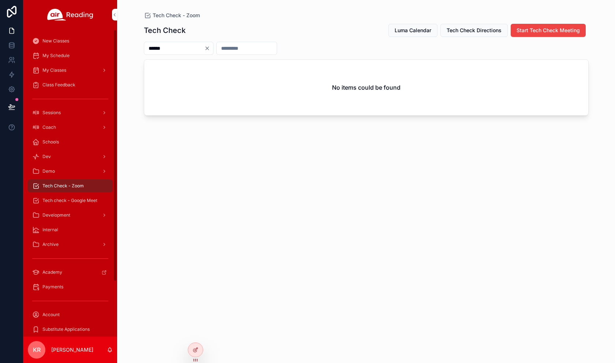
type input "******"
click at [82, 200] on span "Tech check - Google Meet" at bounding box center [69, 201] width 55 height 6
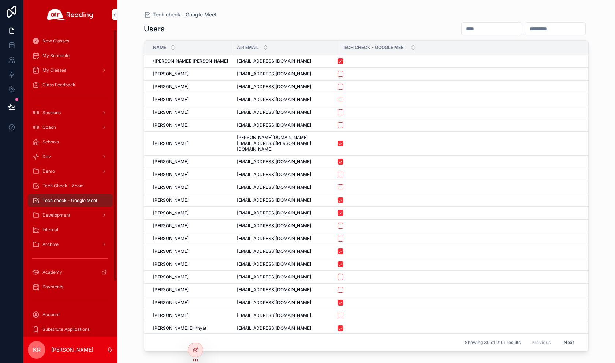
click at [461, 32] on input "scrollable content" at bounding box center [491, 29] width 60 height 10
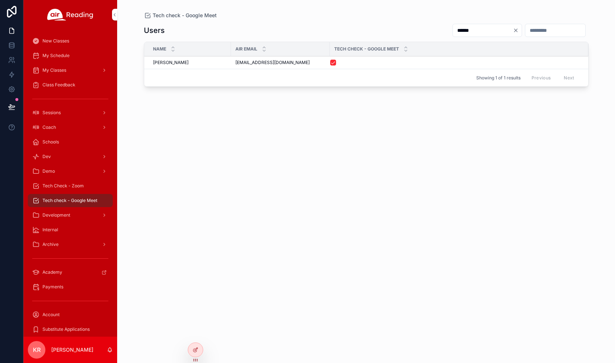
type input "******"
drag, startPoint x: 289, startPoint y: 64, endPoint x: 232, endPoint y: 67, distance: 56.8
click at [232, 67] on td "beatrizpatten@gmail.com beatrizpatten@gmail.com" at bounding box center [280, 62] width 99 height 13
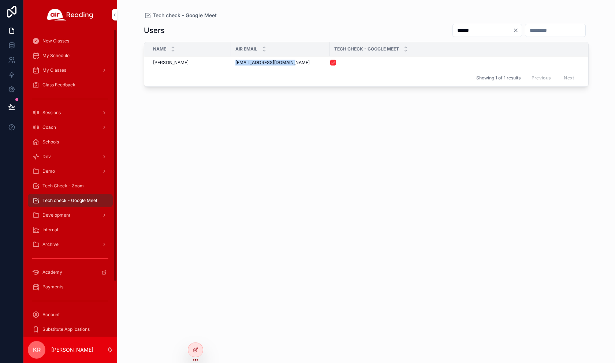
copy span "beatrizpatten@gmail.com"
click at [68, 186] on span "Tech Check - Zoom" at bounding box center [62, 186] width 41 height 6
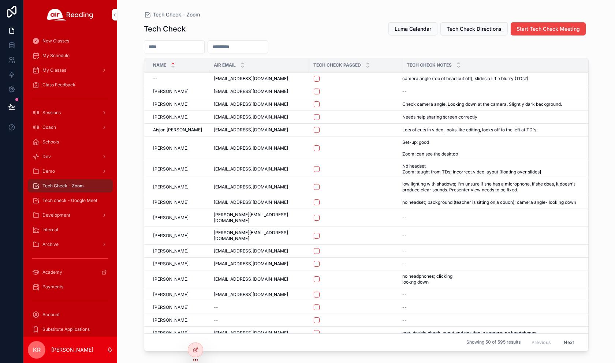
click at [244, 44] on input "scrollable content" at bounding box center [238, 47] width 60 height 10
paste input "**********"
type input "**********"
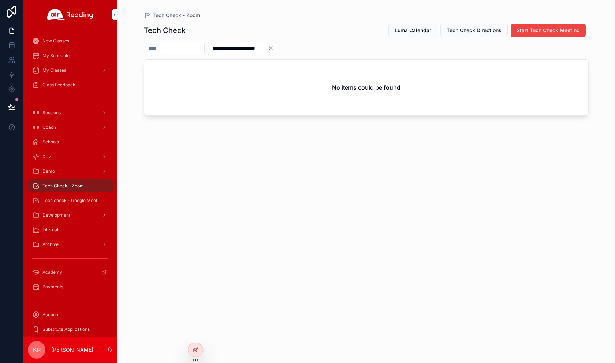
click at [274, 47] on icon "Clear" at bounding box center [271, 48] width 6 height 6
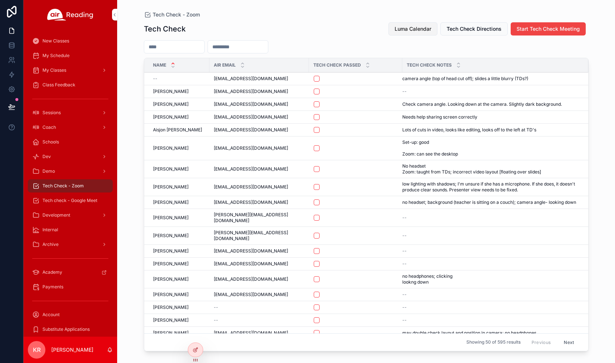
click at [408, 27] on span "Luma Calendar" at bounding box center [412, 28] width 37 height 7
click at [56, 59] on div "My Schedule" at bounding box center [70, 56] width 76 height 12
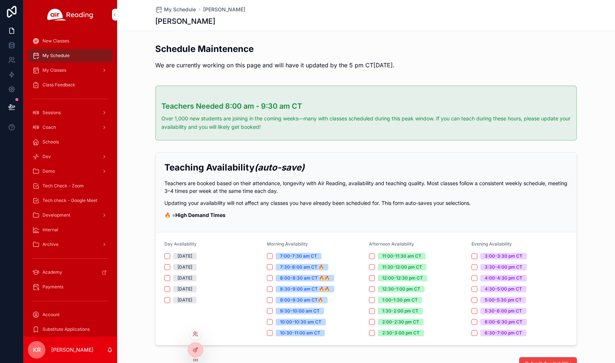
click at [195, 338] on div at bounding box center [196, 334] width 12 height 12
click at [194, 335] on icon at bounding box center [195, 334] width 6 height 6
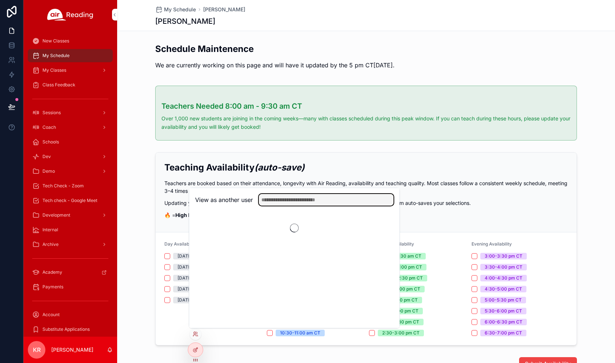
click at [317, 199] on input "text" at bounding box center [326, 200] width 135 height 12
type input "*******"
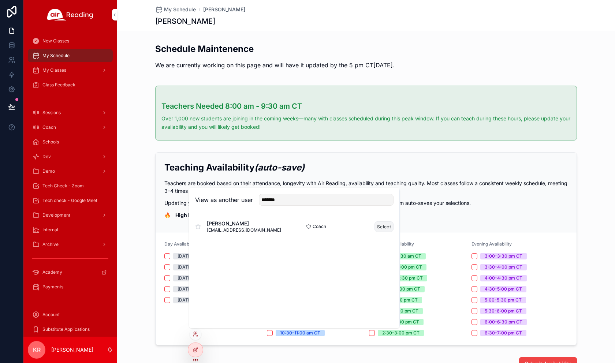
click at [389, 224] on button "Select" at bounding box center [383, 226] width 19 height 11
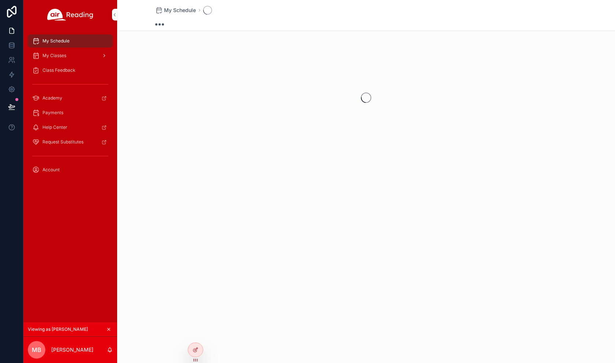
click at [68, 57] on div "My Classes" at bounding box center [70, 56] width 76 height 12
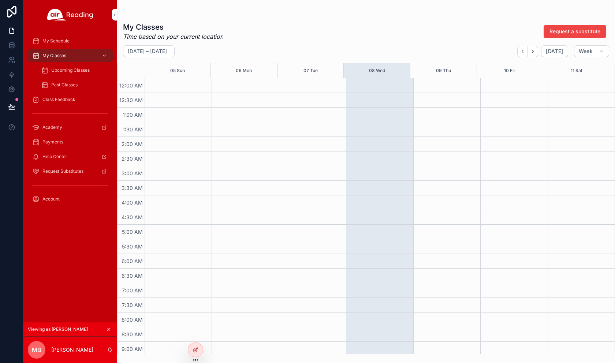
click at [63, 70] on span "Upcoming Classes" at bounding box center [70, 70] width 38 height 6
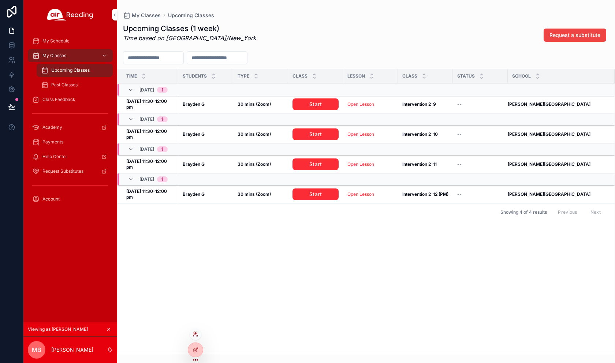
click at [193, 336] on icon at bounding box center [194, 335] width 3 height 1
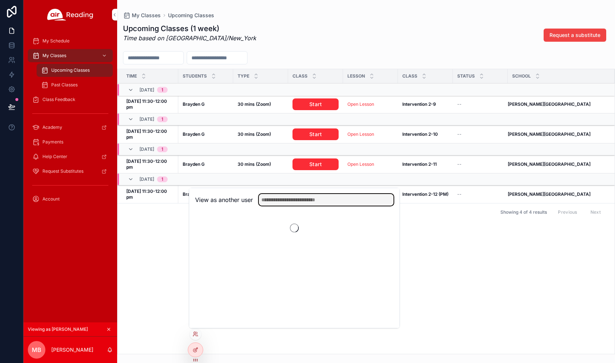
click at [283, 199] on input "text" at bounding box center [326, 200] width 135 height 12
type input "*****"
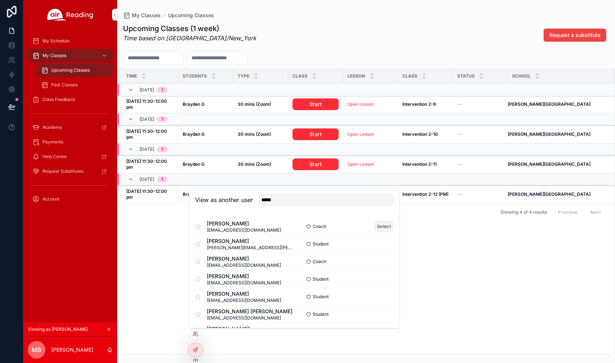
click at [375, 228] on button "Select" at bounding box center [383, 226] width 19 height 11
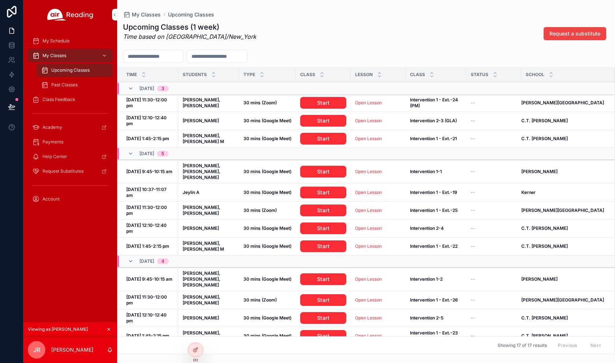
click at [109, 328] on icon "scrollable content" at bounding box center [108, 329] width 5 height 5
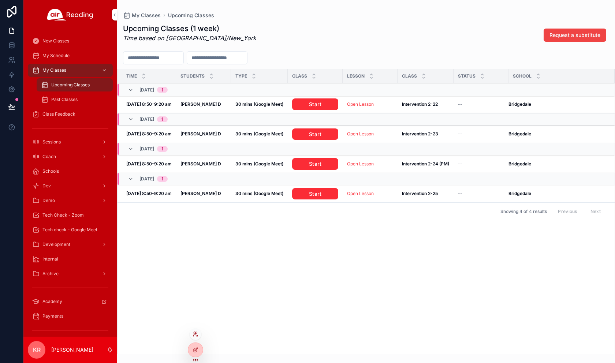
click at [196, 335] on icon at bounding box center [194, 335] width 3 height 1
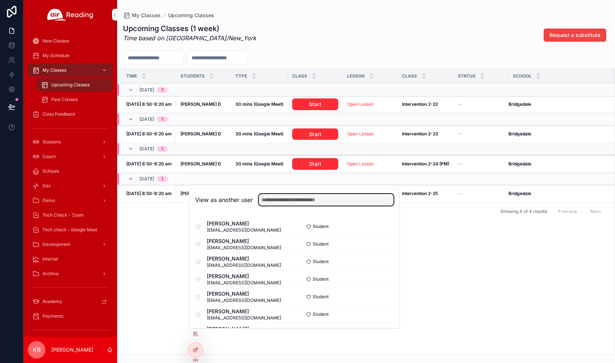
click at [311, 198] on input "text" at bounding box center [326, 200] width 135 height 12
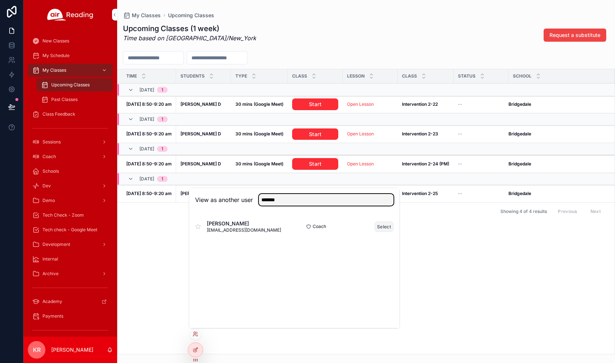
type input "*******"
click at [381, 227] on button "Select" at bounding box center [383, 226] width 19 height 11
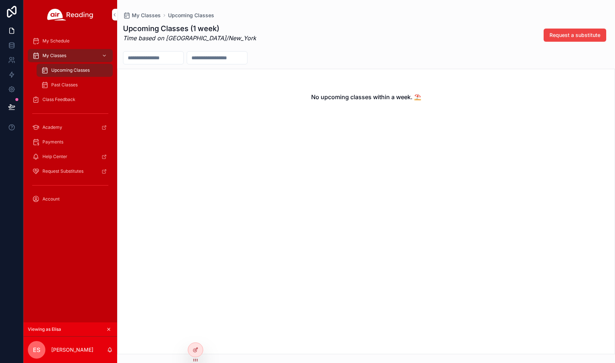
click at [67, 44] on div "My Schedule" at bounding box center [70, 41] width 76 height 12
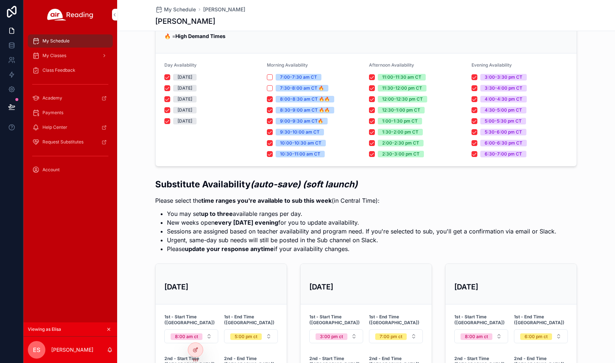
scroll to position [110, 0]
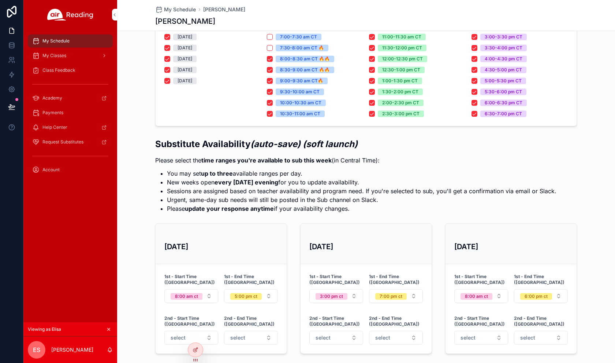
click at [110, 327] on icon "scrollable content" at bounding box center [108, 329] width 5 height 5
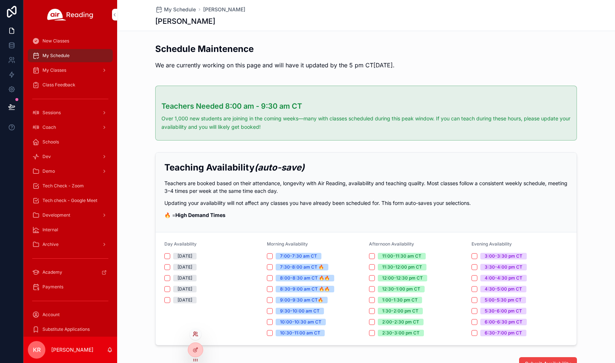
click at [195, 335] on icon at bounding box center [195, 334] width 6 height 6
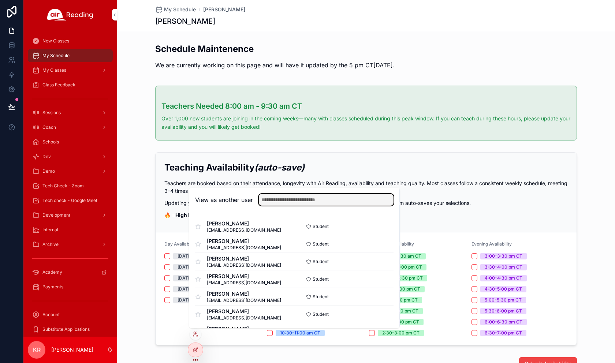
click at [299, 196] on input "text" at bounding box center [326, 200] width 135 height 12
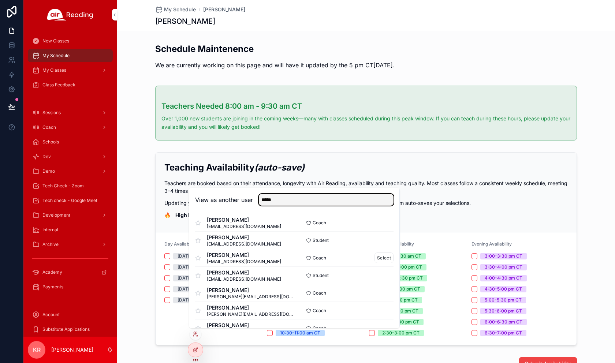
scroll to position [142, 0]
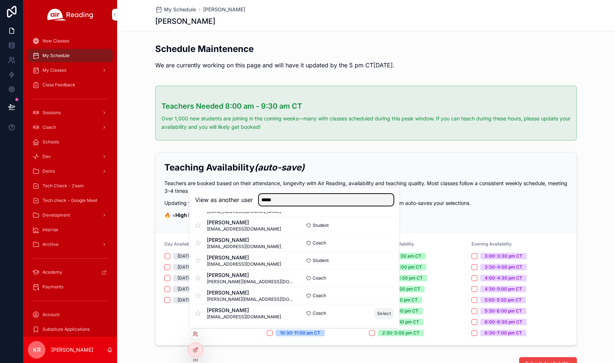
type input "*****"
click at [375, 313] on button "Select" at bounding box center [383, 313] width 19 height 11
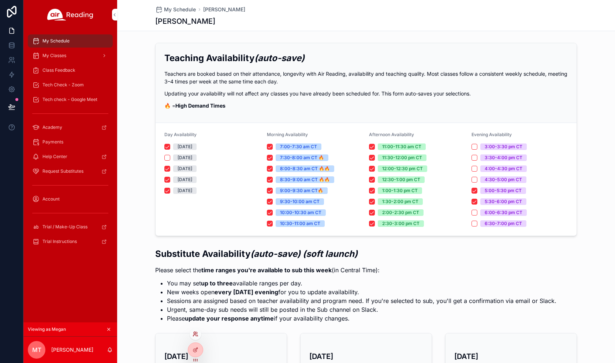
click at [194, 336] on icon at bounding box center [195, 334] width 6 height 6
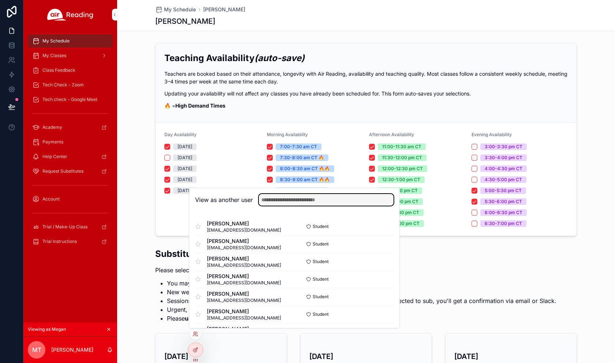
click at [274, 197] on input "text" at bounding box center [326, 200] width 135 height 12
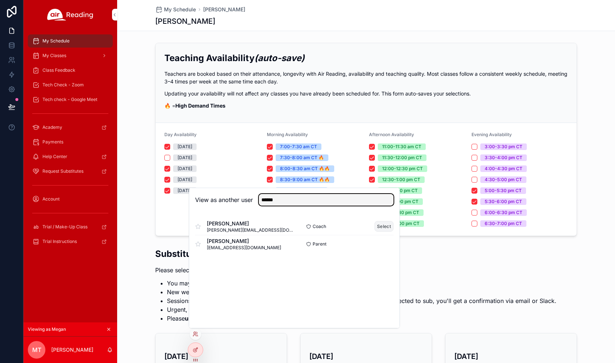
type input "******"
click at [380, 227] on button "Select" at bounding box center [383, 226] width 19 height 11
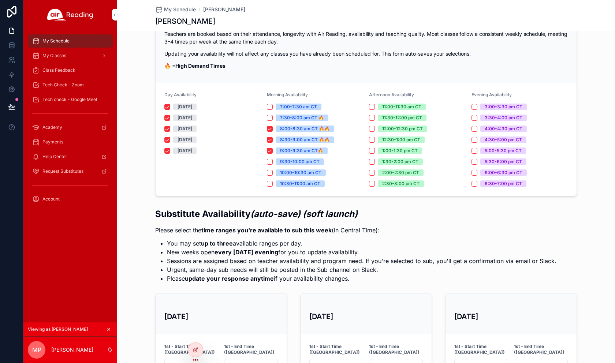
scroll to position [37, 0]
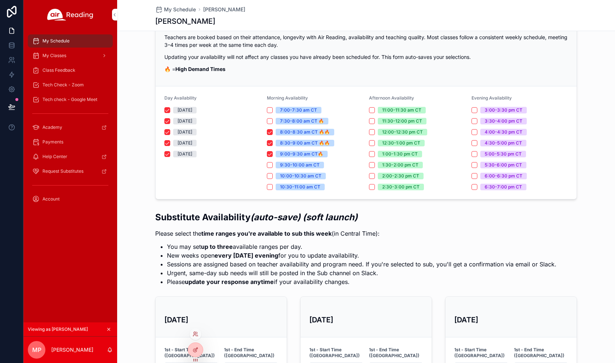
click at [194, 337] on div at bounding box center [196, 334] width 12 height 12
click at [193, 337] on icon at bounding box center [195, 334] width 6 height 6
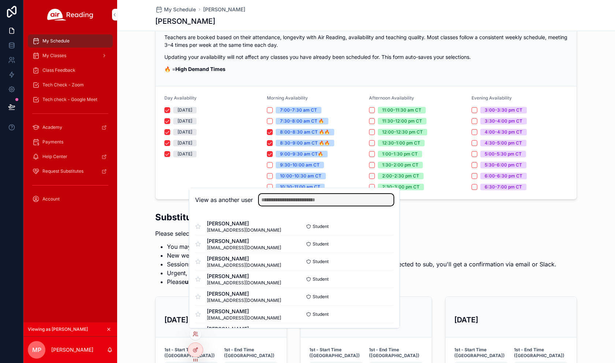
click at [278, 199] on input "text" at bounding box center [326, 200] width 135 height 12
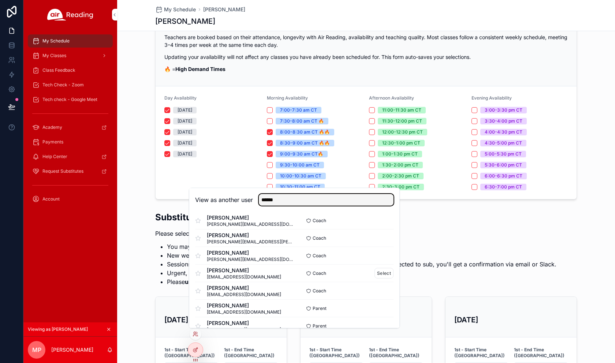
scroll to position [402, 0]
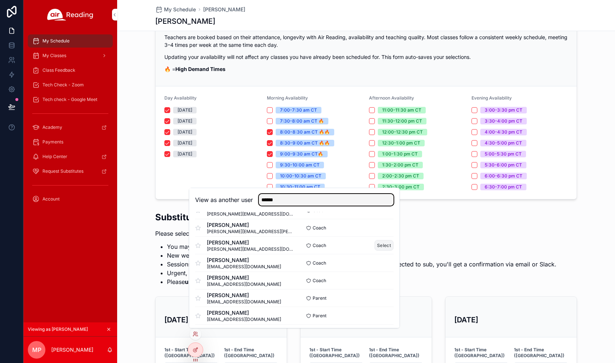
type input "******"
click at [379, 244] on button "Select" at bounding box center [383, 245] width 19 height 11
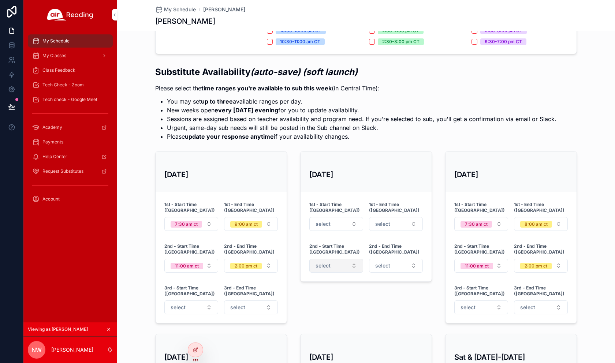
scroll to position [146, 0]
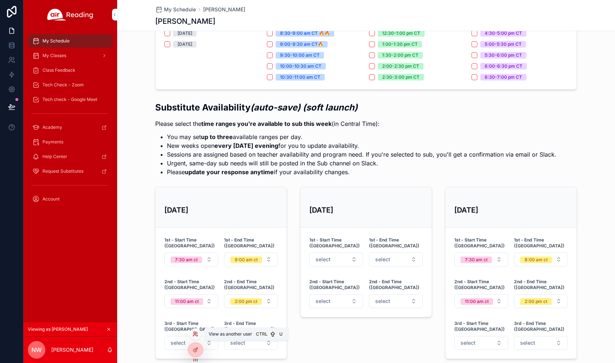
click at [195, 334] on icon at bounding box center [195, 334] width 6 height 6
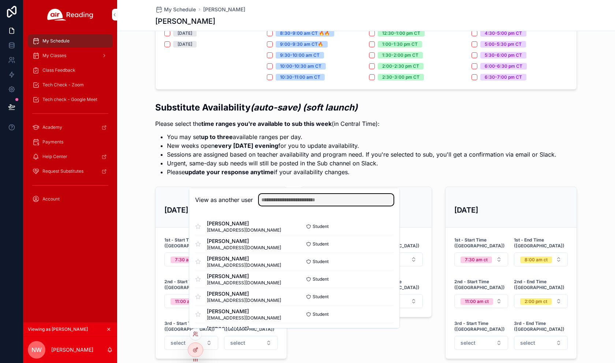
click at [282, 203] on input "text" at bounding box center [326, 200] width 135 height 12
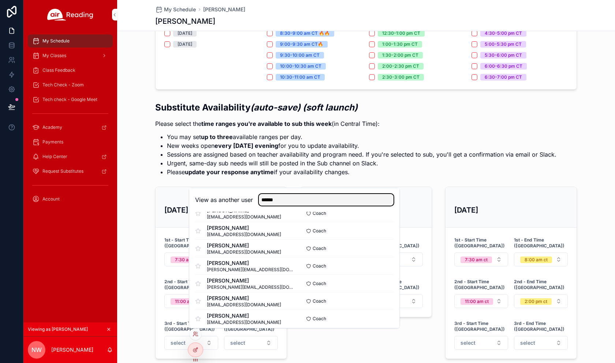
scroll to position [335, 0]
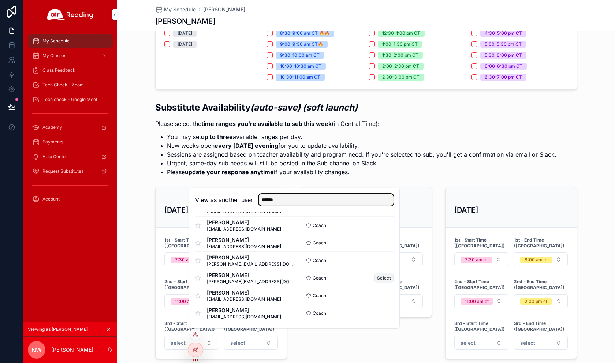
type input "******"
click at [378, 278] on button "Select" at bounding box center [383, 278] width 19 height 11
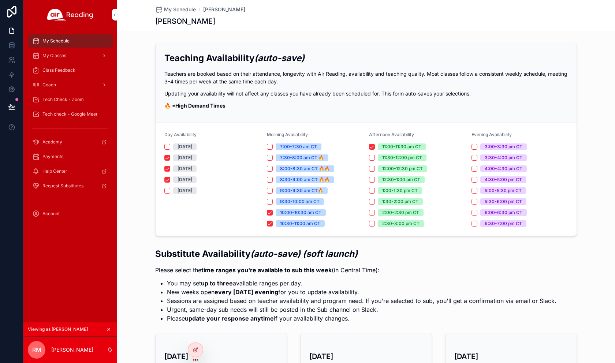
click at [64, 59] on div "My Classes" at bounding box center [70, 56] width 76 height 12
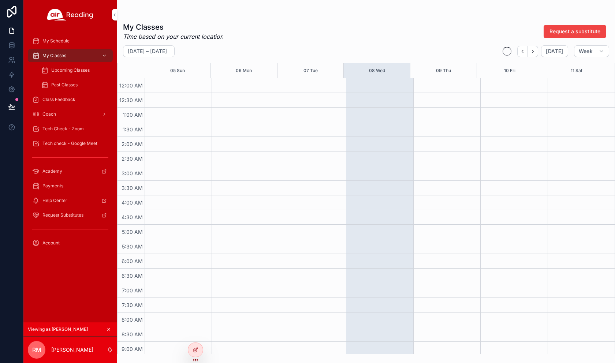
click at [62, 71] on span "Upcoming Classes" at bounding box center [70, 70] width 38 height 6
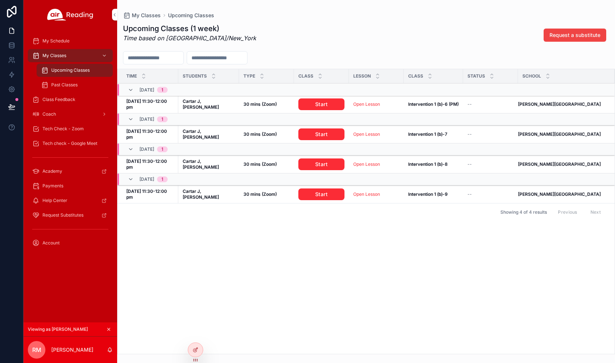
click at [109, 328] on icon "scrollable content" at bounding box center [108, 329] width 5 height 5
